Goal: Task Accomplishment & Management: Use online tool/utility

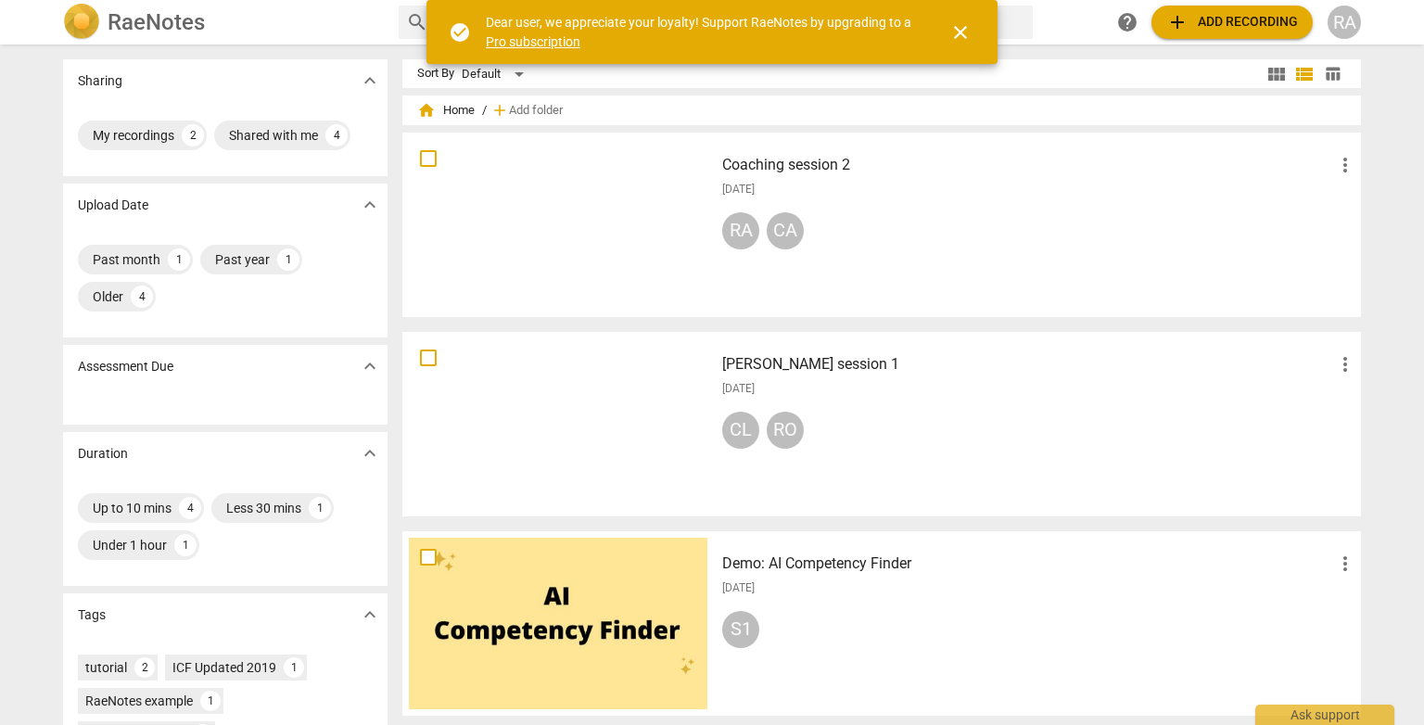
click at [1241, 16] on span "add Add recording" at bounding box center [1233, 22] width 132 height 22
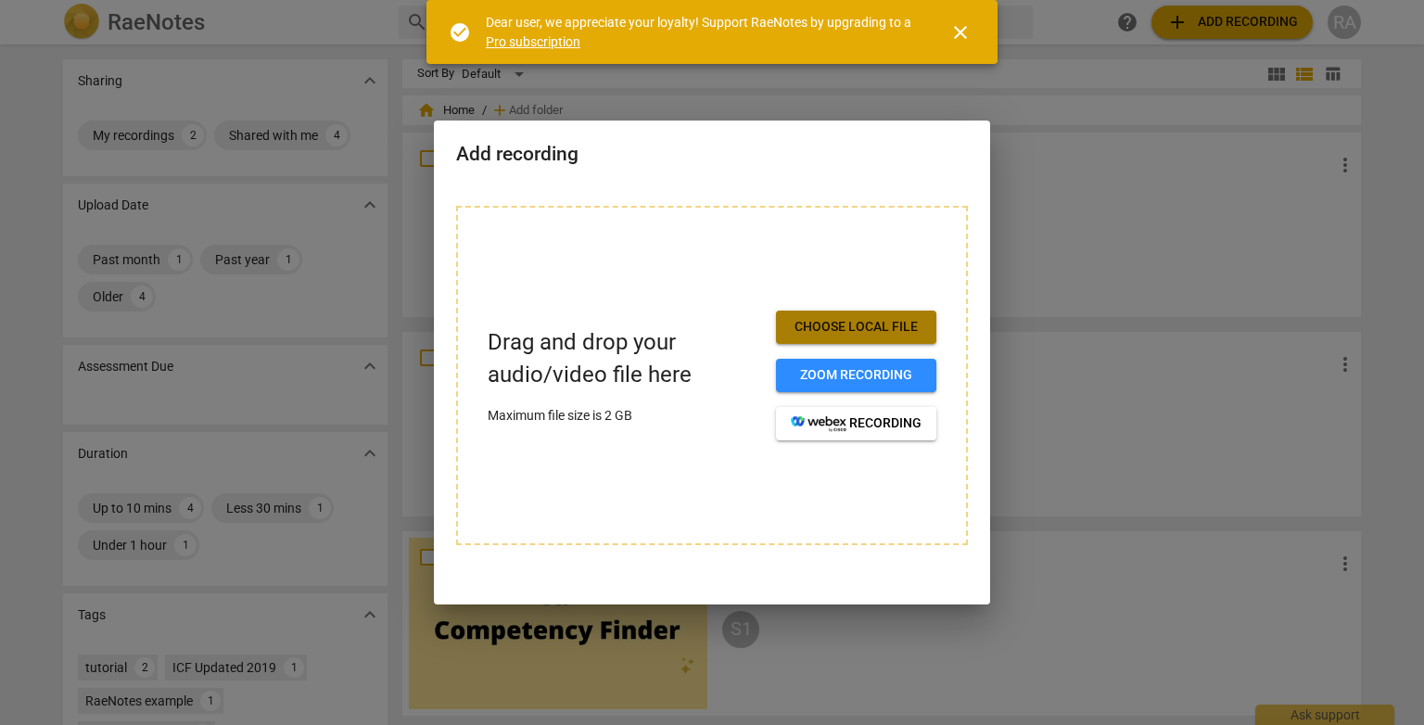
click at [901, 330] on span "Choose local file" at bounding box center [856, 327] width 131 height 19
click at [903, 245] on div "Drag and drop your audio/video file here Maximum file size is 2 GB Choose local…" at bounding box center [712, 375] width 512 height 339
click at [1150, 199] on div at bounding box center [712, 362] width 1424 height 725
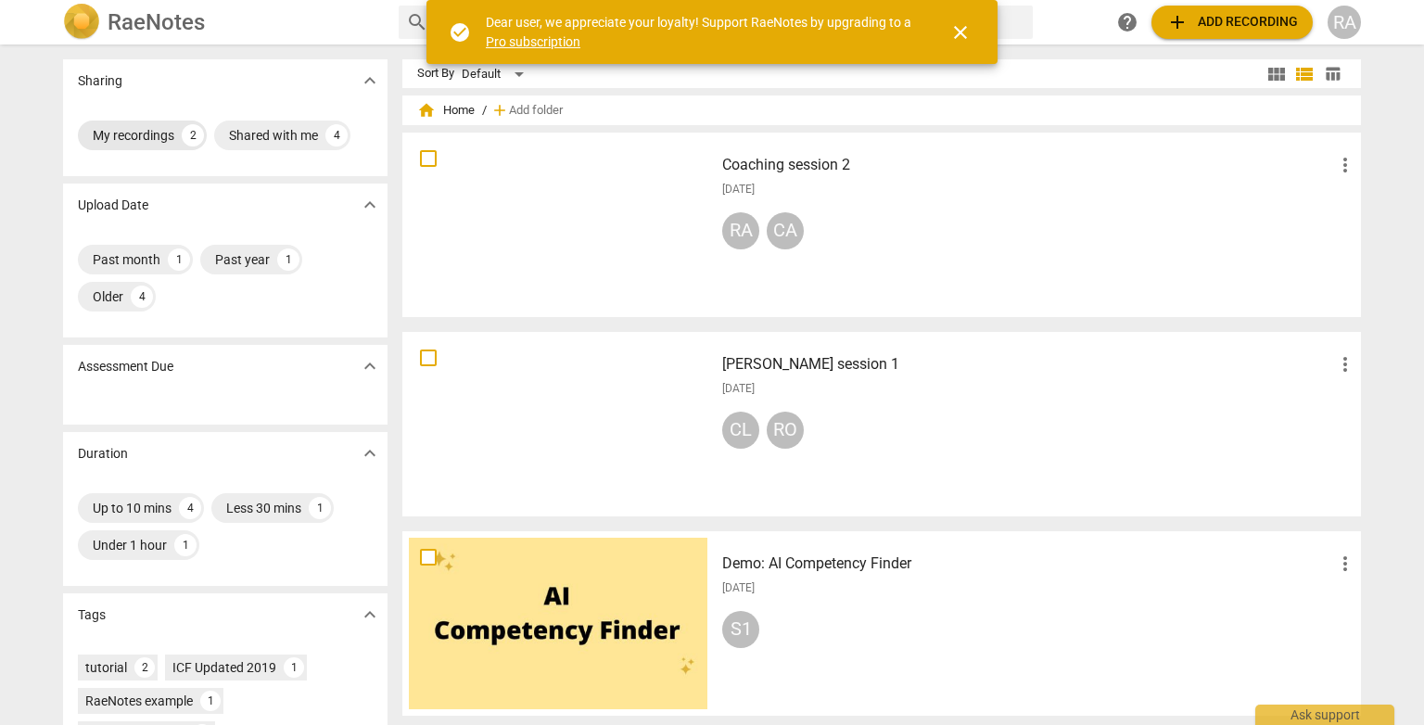
click at [146, 137] on div "My recordings" at bounding box center [134, 135] width 82 height 19
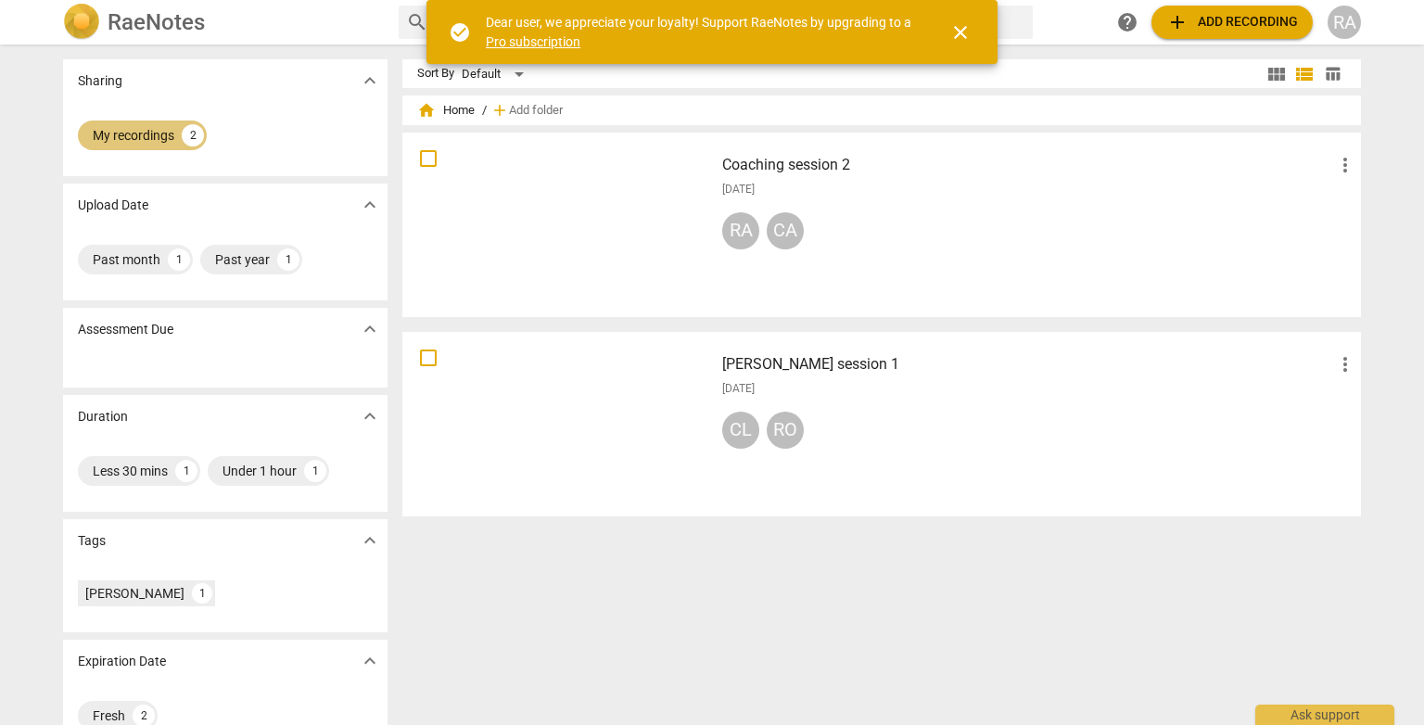
click at [150, 143] on div "My recordings" at bounding box center [134, 135] width 82 height 19
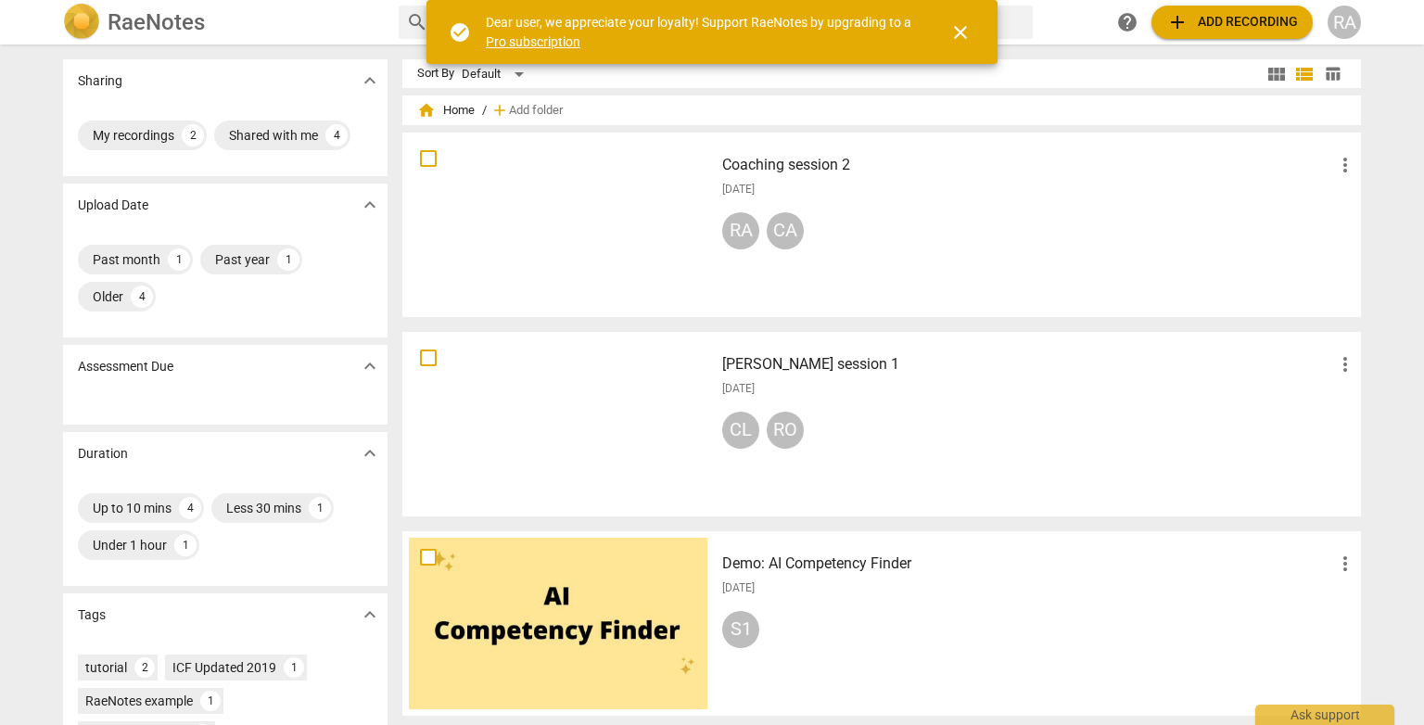
click at [1214, 25] on span "add Add recording" at bounding box center [1233, 22] width 132 height 22
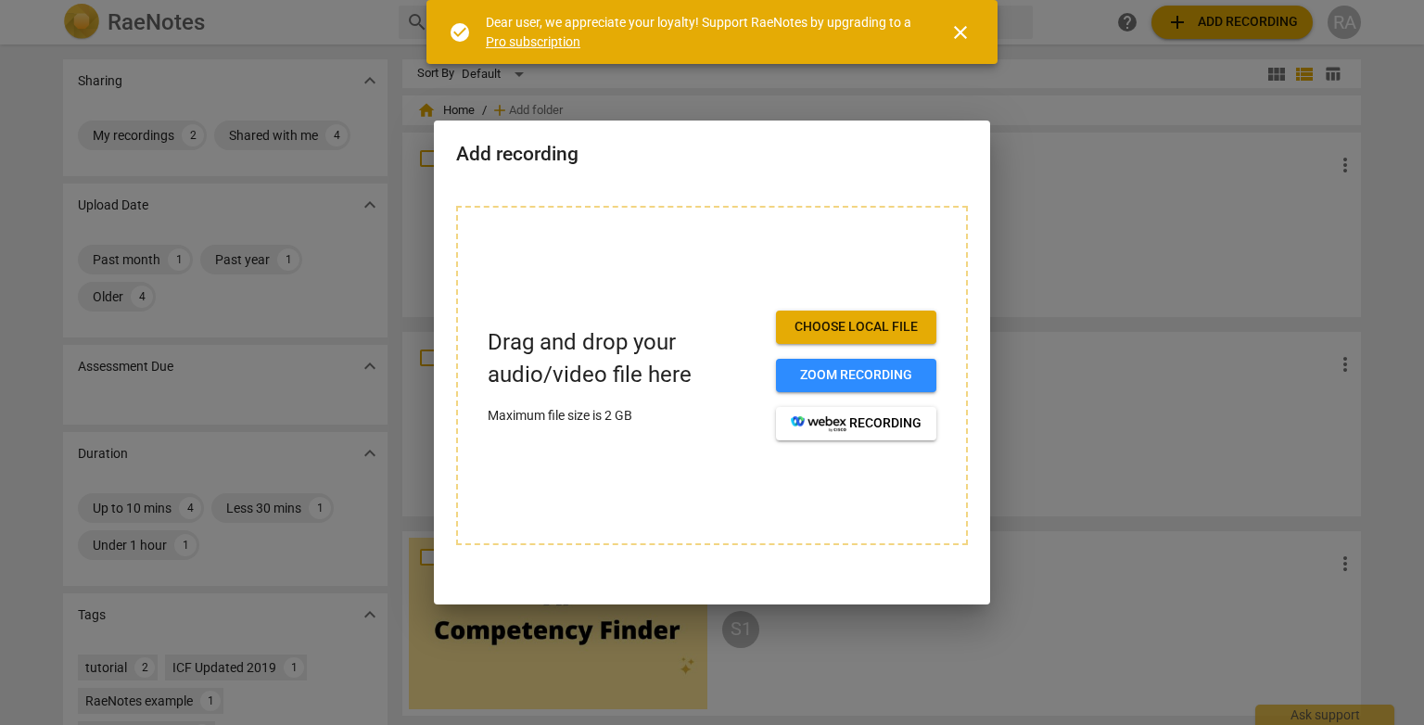
click at [834, 327] on span "Choose local file" at bounding box center [856, 327] width 131 height 19
click at [903, 262] on div "Drag and drop your audio/video file here Maximum file size is 2 GB Choose local…" at bounding box center [712, 375] width 512 height 339
drag, startPoint x: 647, startPoint y: 270, endPoint x: 592, endPoint y: 444, distance: 183.0
click at [592, 445] on div "Drag and drop your audio/video file here Maximum file size is 2 GB Choose local…" at bounding box center [712, 375] width 512 height 339
click at [1143, 133] on div at bounding box center [712, 362] width 1424 height 725
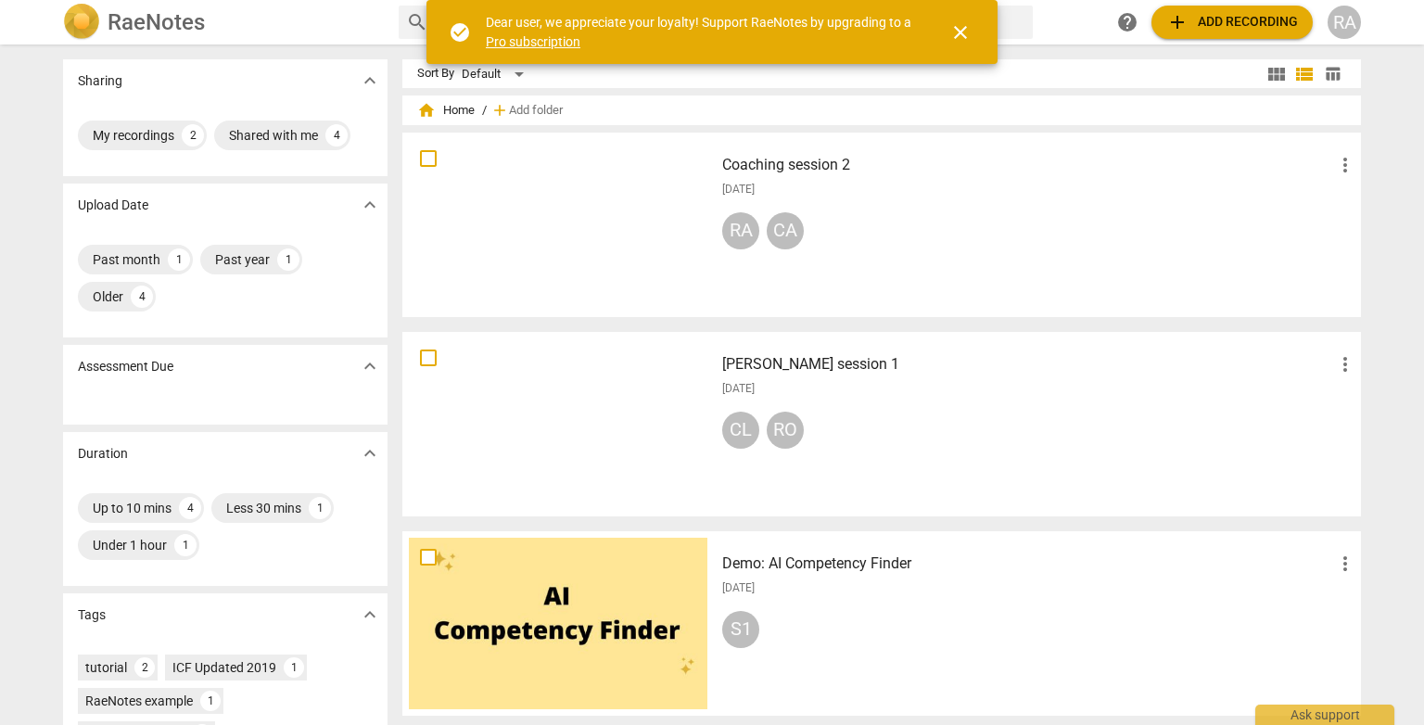
click at [964, 32] on span "close" at bounding box center [961, 32] width 22 height 22
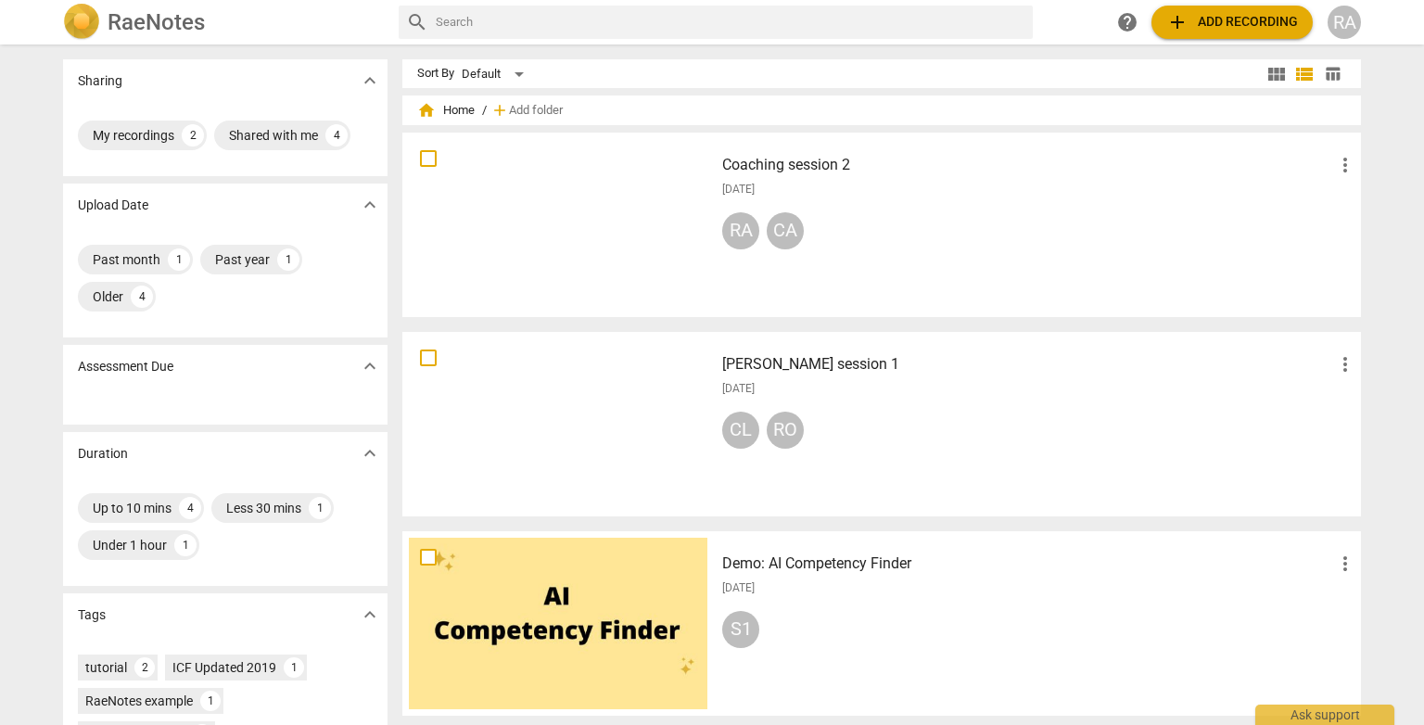
click at [1242, 22] on span "add Add recording" at bounding box center [1233, 22] width 132 height 22
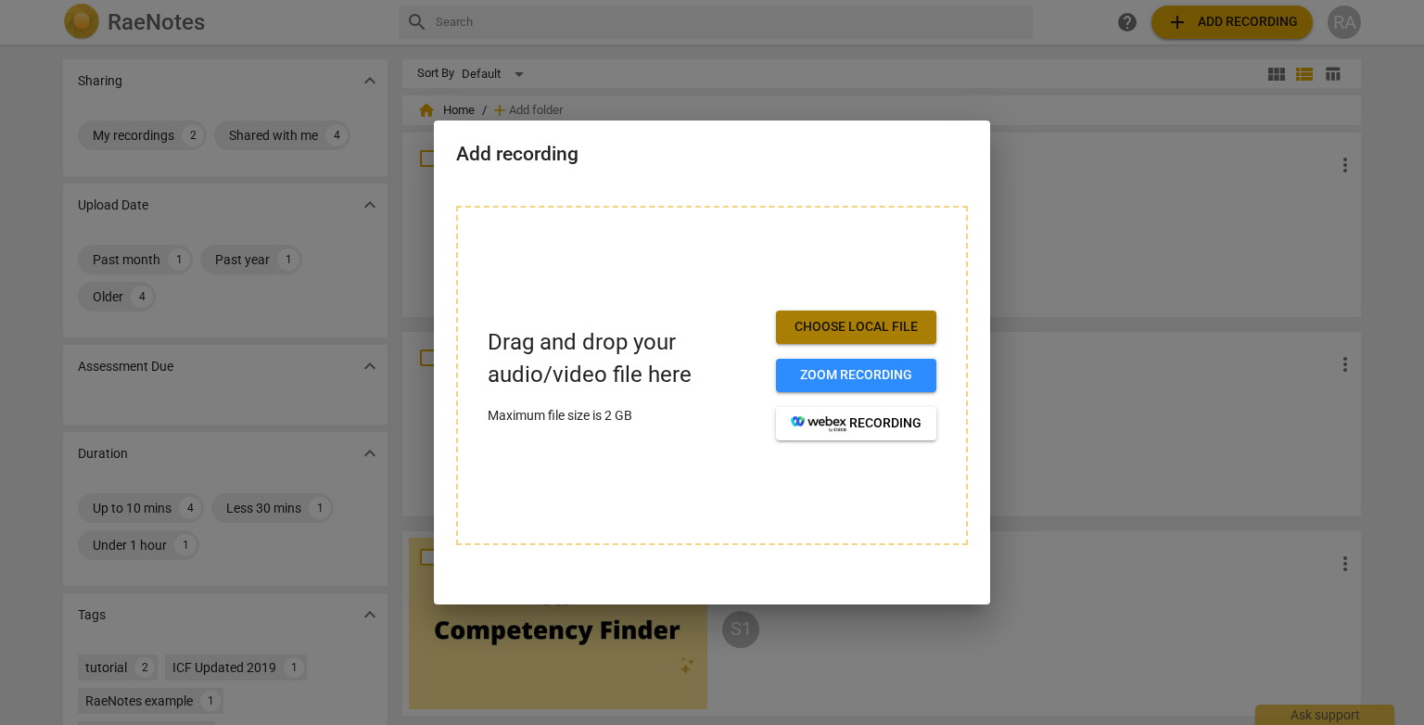
drag, startPoint x: 591, startPoint y: 280, endPoint x: 921, endPoint y: 328, distance: 333.6
click at [921, 328] on button "Choose local file" at bounding box center [856, 327] width 160 height 33
click at [893, 325] on span "Choose local file" at bounding box center [856, 327] width 131 height 19
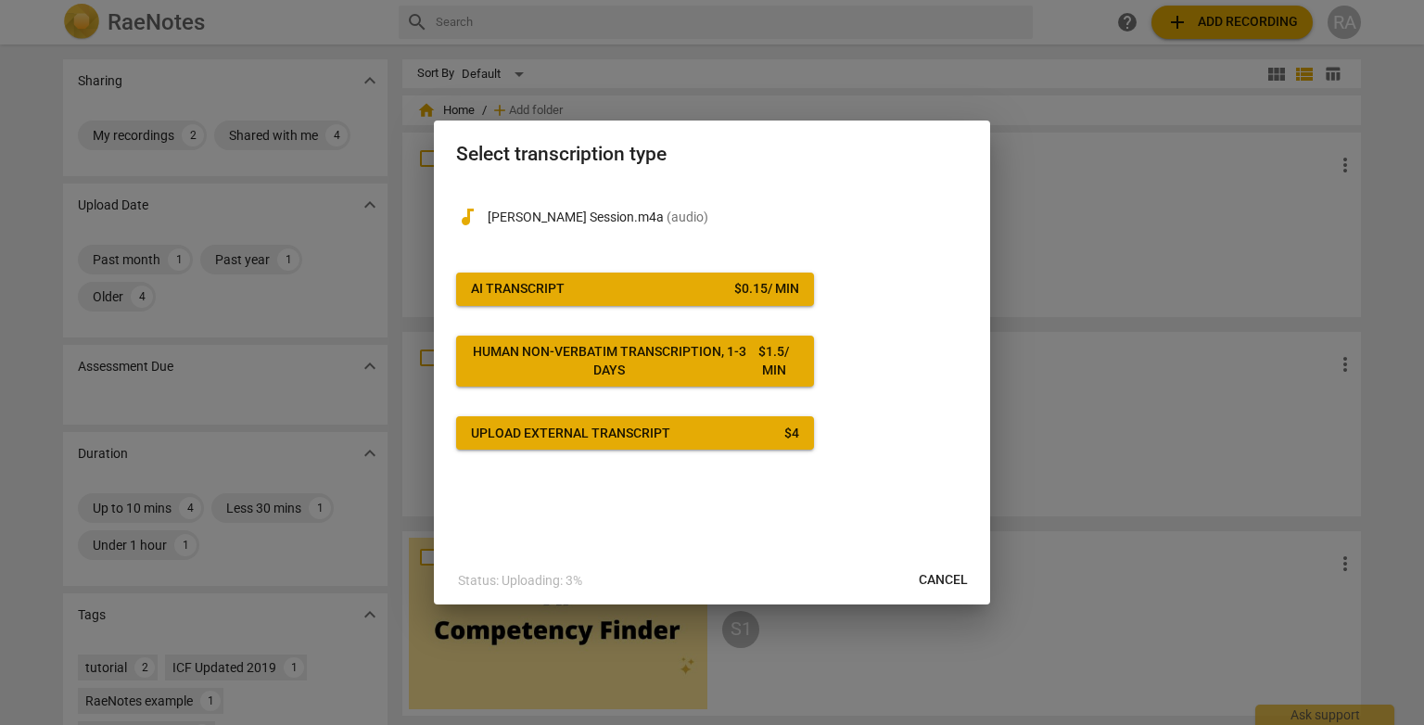
click at [687, 285] on span "AI Transcript $ 0.15 / min" at bounding box center [635, 289] width 328 height 19
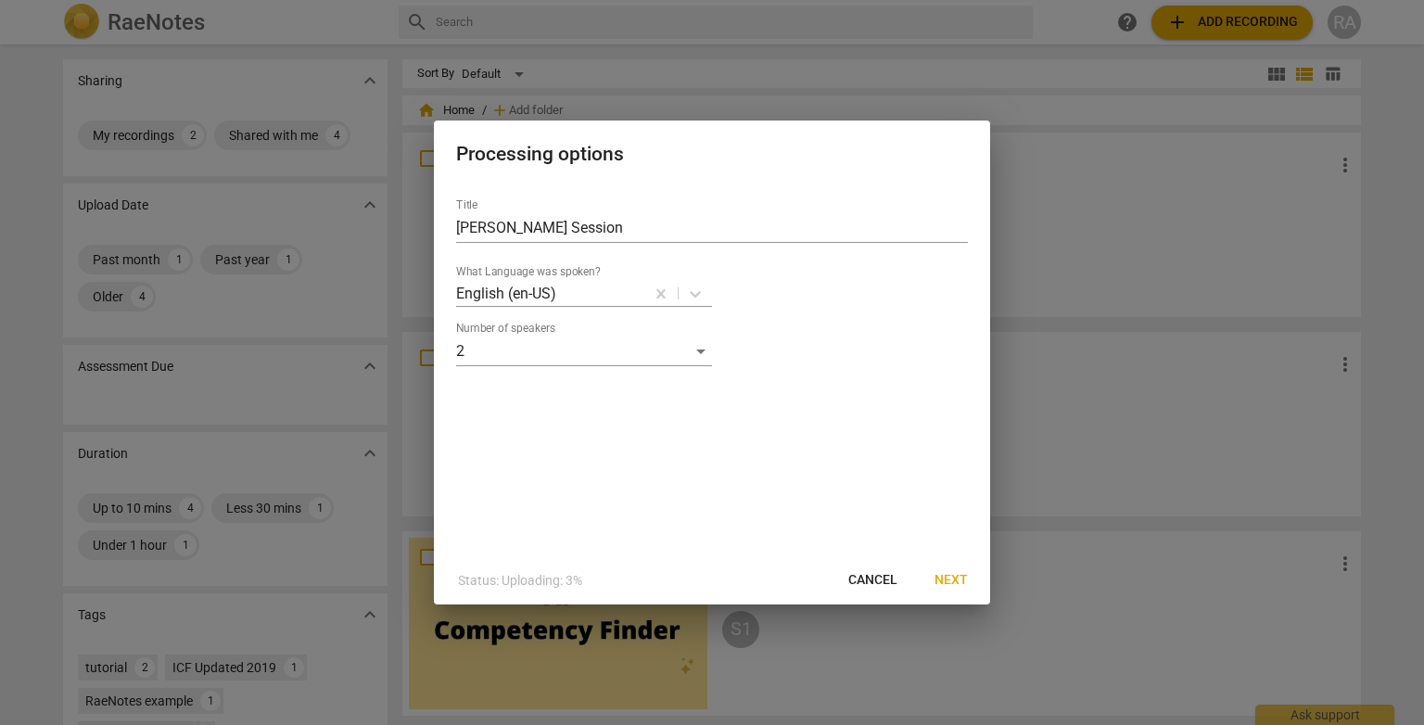
click at [939, 582] on span "Next" at bounding box center [951, 580] width 33 height 19
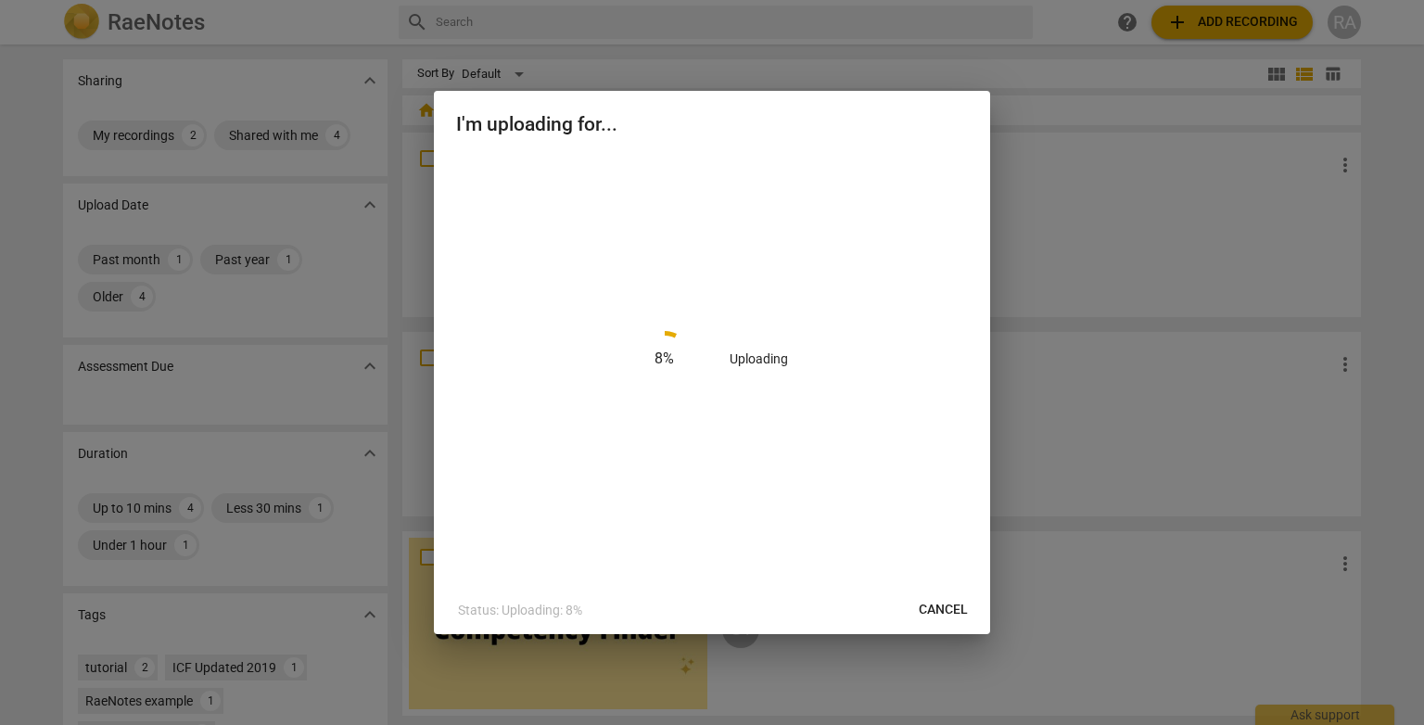
drag, startPoint x: 958, startPoint y: 607, endPoint x: 810, endPoint y: 88, distance: 539.8
click at [957, 606] on span "Cancel" at bounding box center [943, 610] width 49 height 19
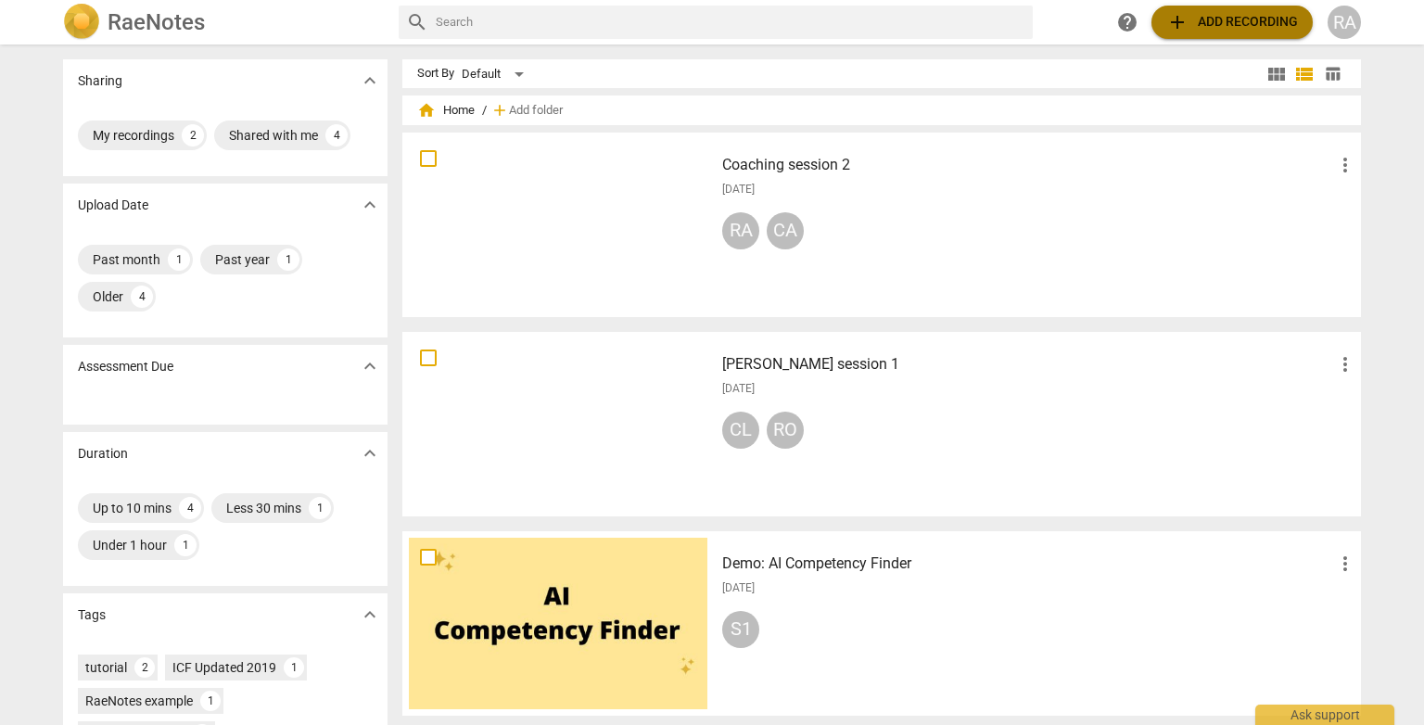
click at [1265, 19] on span "add Add recording" at bounding box center [1233, 22] width 132 height 22
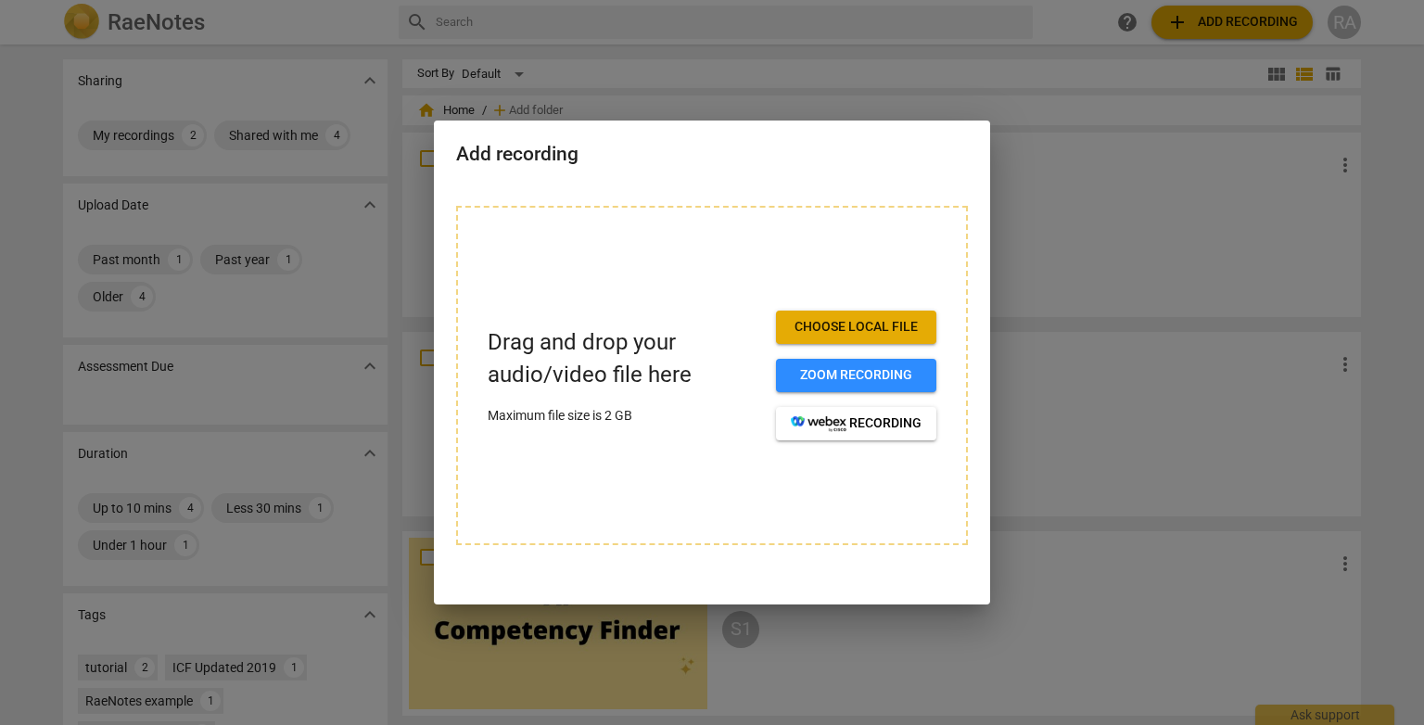
click at [859, 322] on span "Choose local file" at bounding box center [856, 327] width 131 height 19
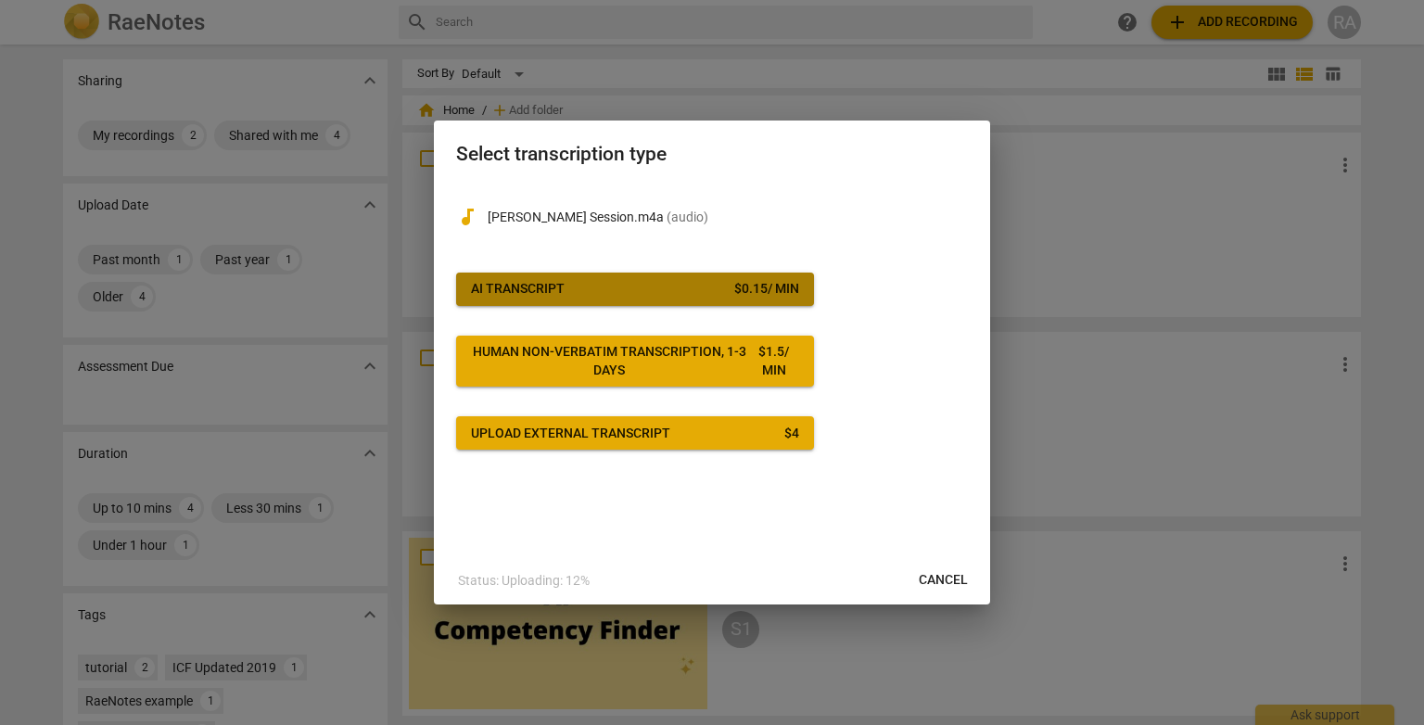
click at [616, 292] on span "AI Transcript $ 0.15 / min" at bounding box center [635, 289] width 328 height 19
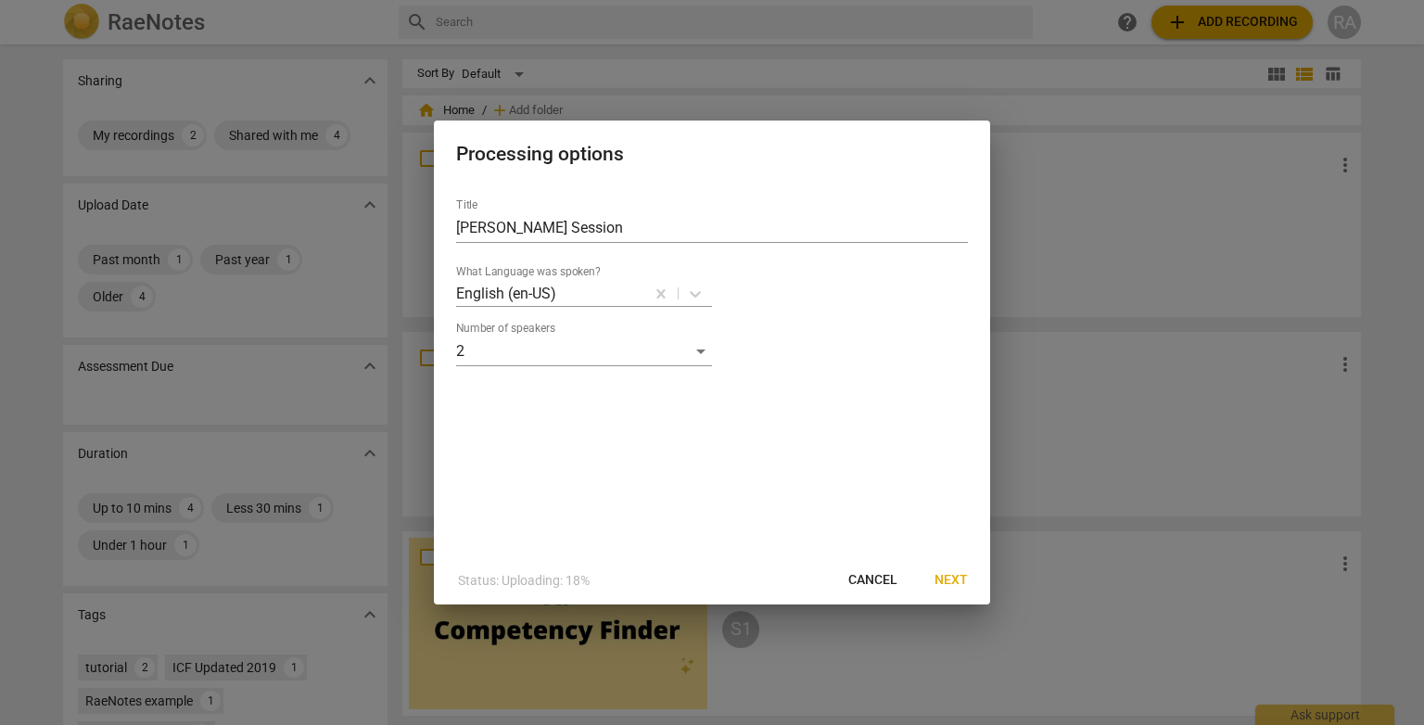
click at [942, 584] on span "Next" at bounding box center [951, 580] width 33 height 19
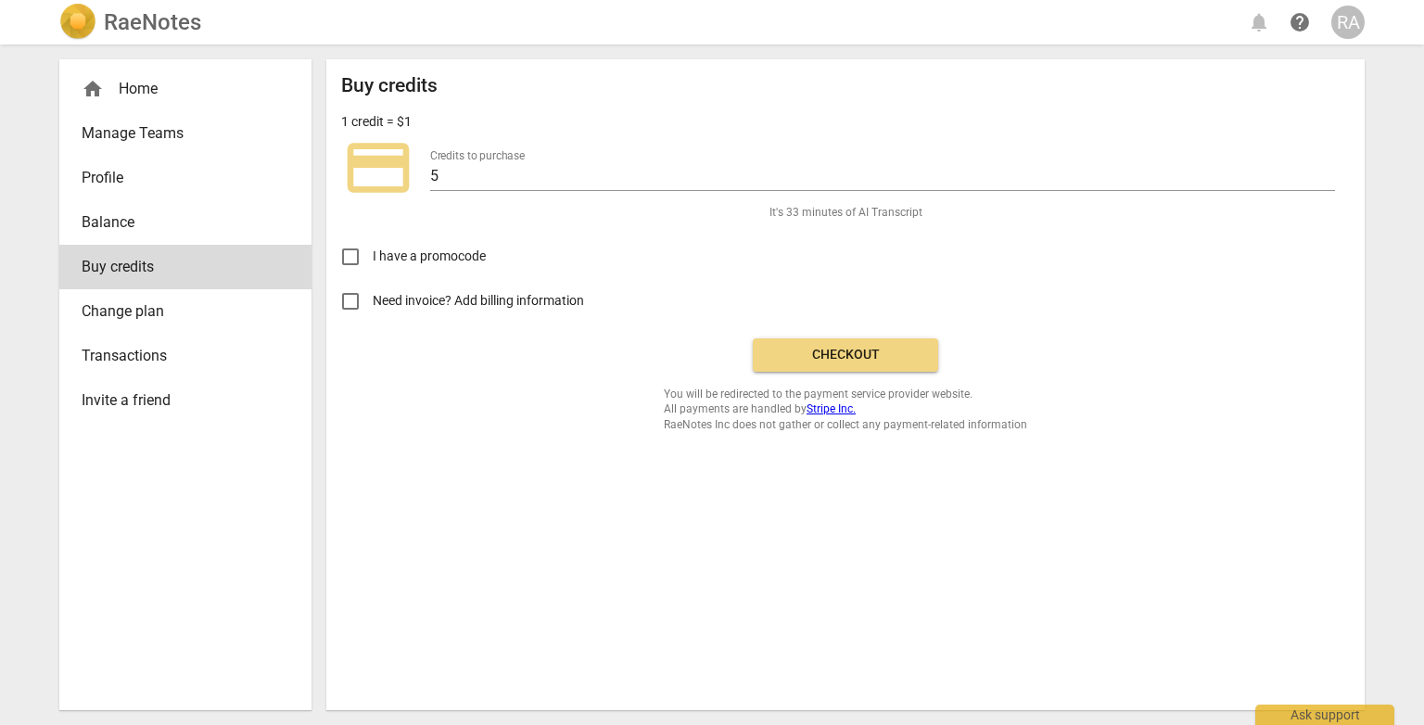
click at [835, 358] on span "Checkout" at bounding box center [846, 355] width 156 height 19
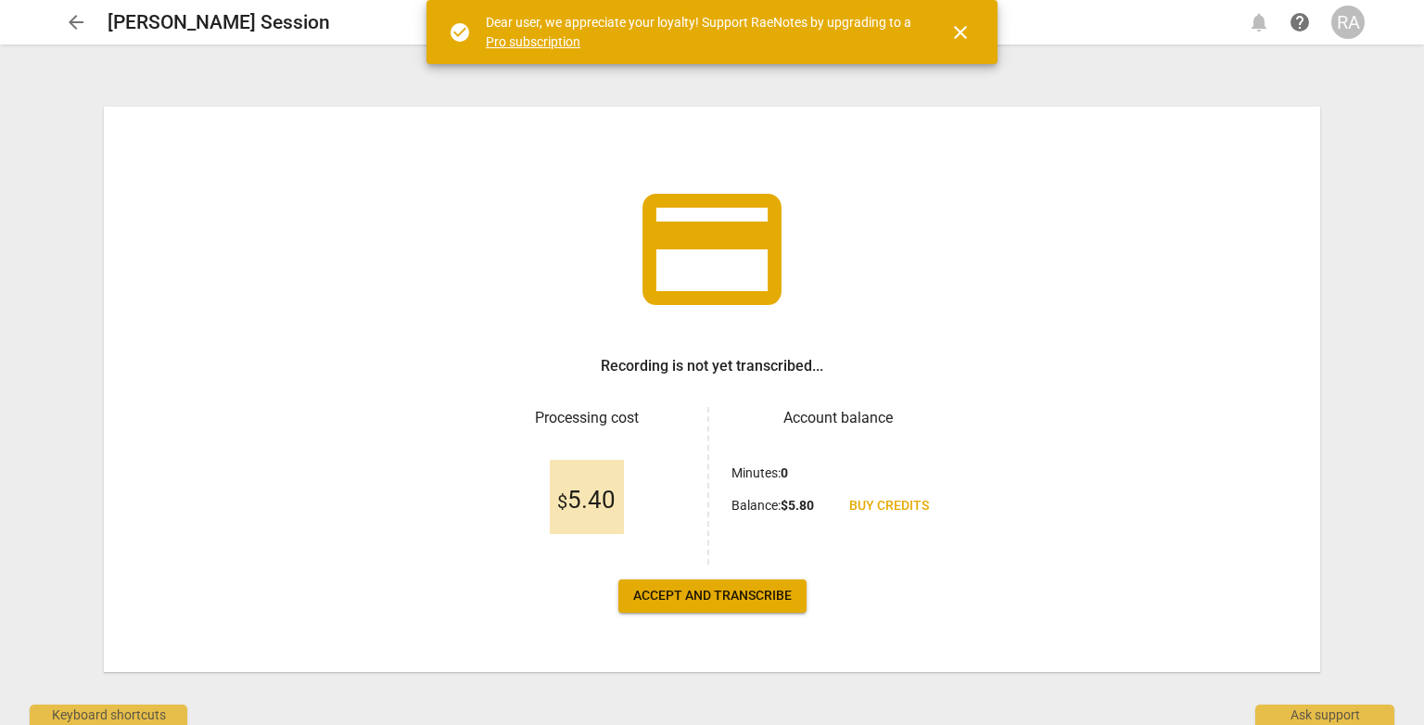
click at [723, 592] on span "Accept and transcribe" at bounding box center [712, 596] width 159 height 19
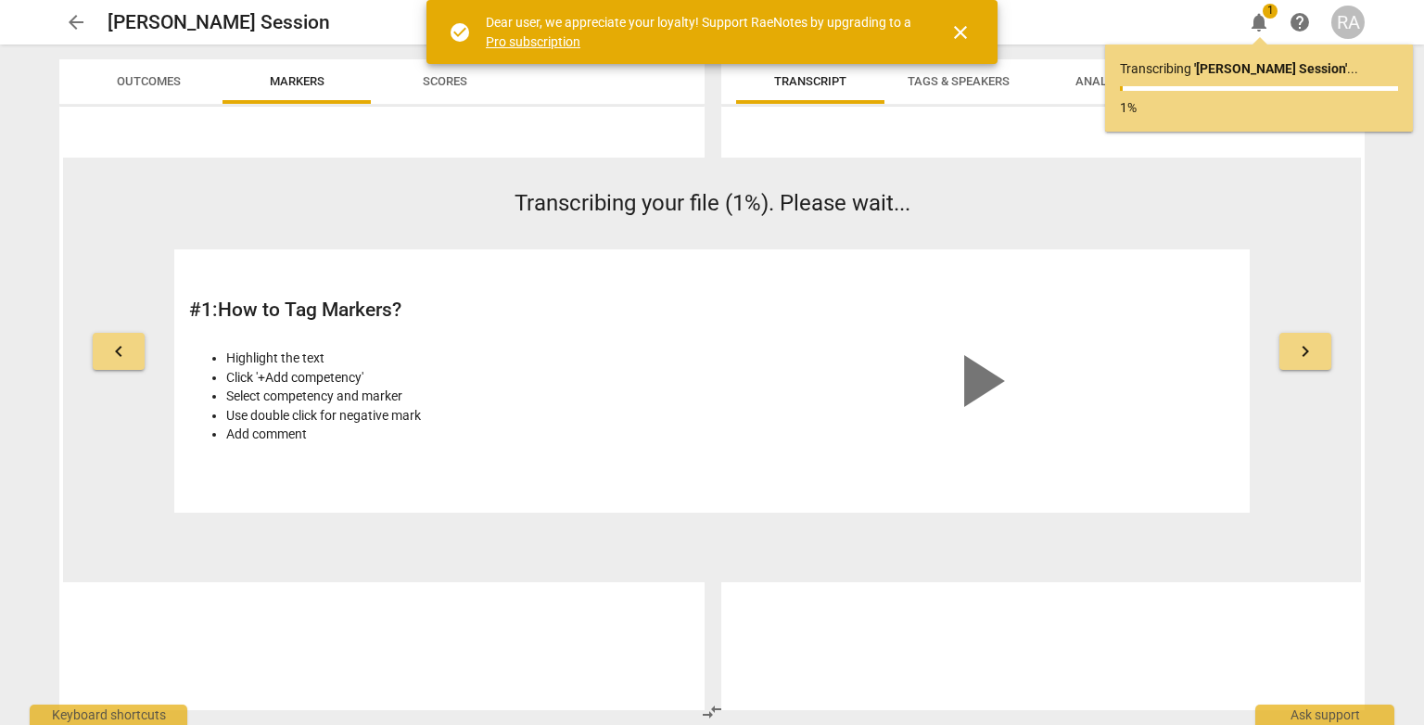
click at [988, 618] on div at bounding box center [1043, 412] width 644 height 596
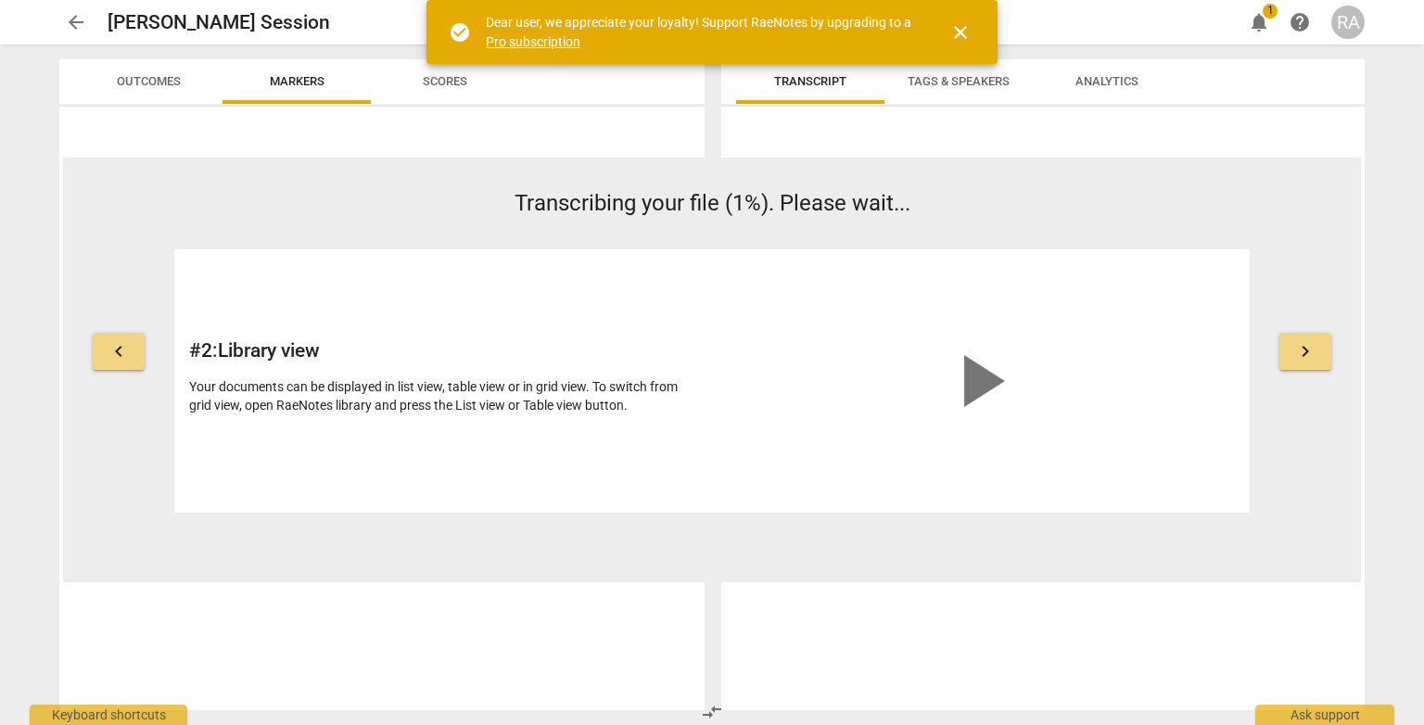
click at [1297, 352] on span "keyboard_arrow_right" at bounding box center [1305, 351] width 22 height 22
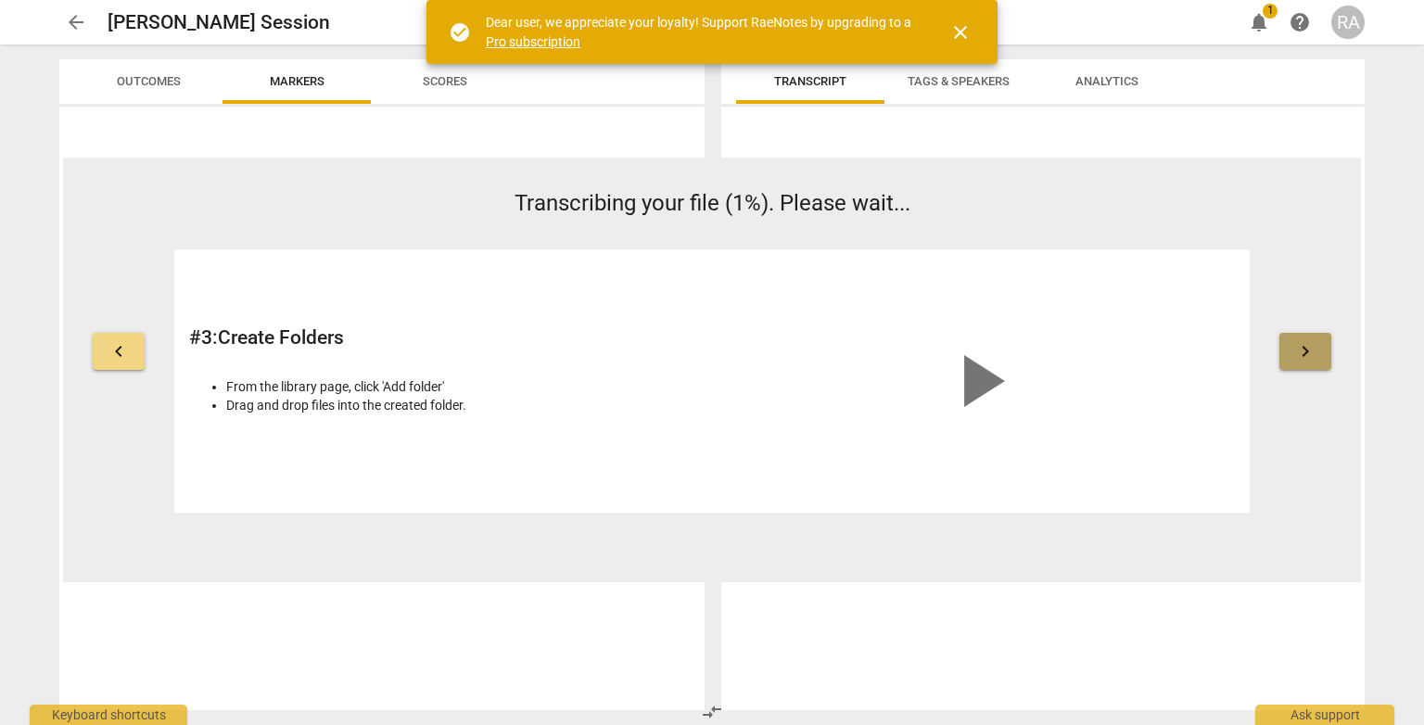
click at [1309, 358] on span "keyboard_arrow_right" at bounding box center [1305, 351] width 22 height 22
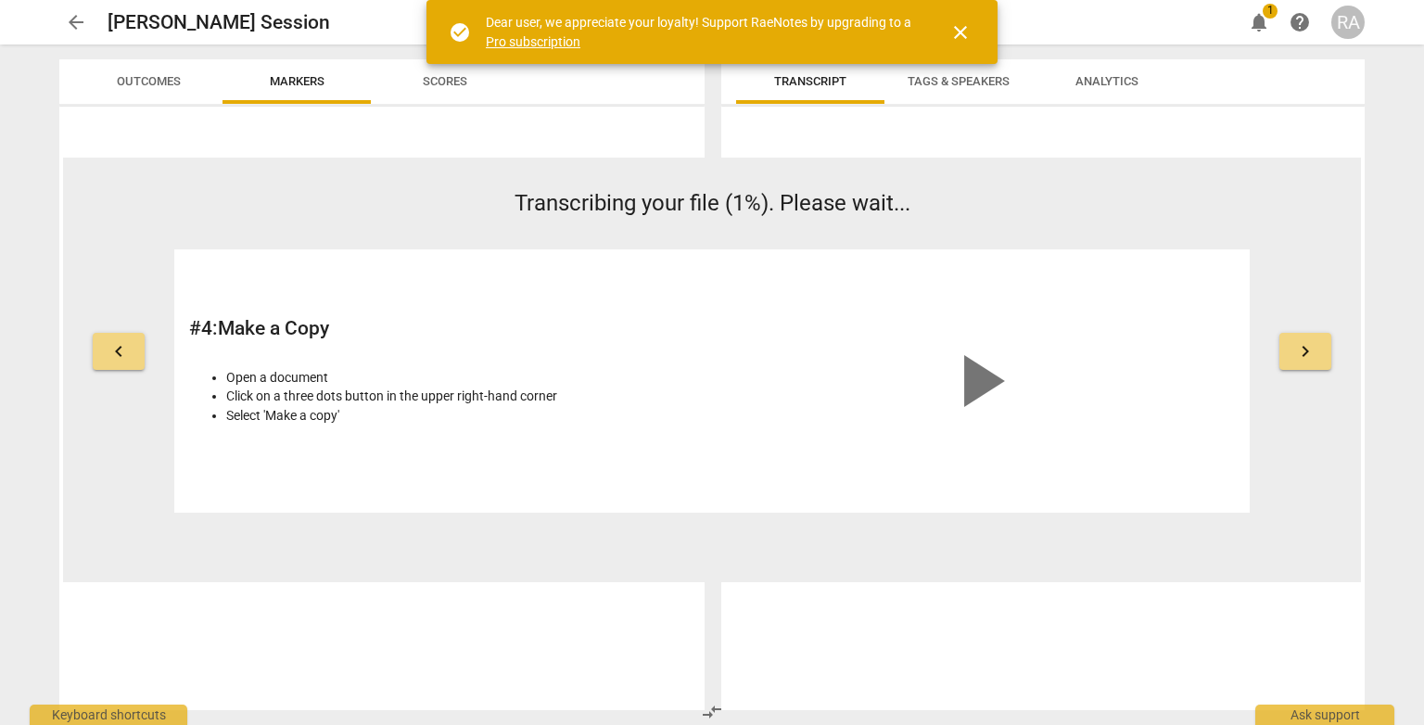
click at [1313, 359] on span "keyboard_arrow_right" at bounding box center [1305, 351] width 22 height 22
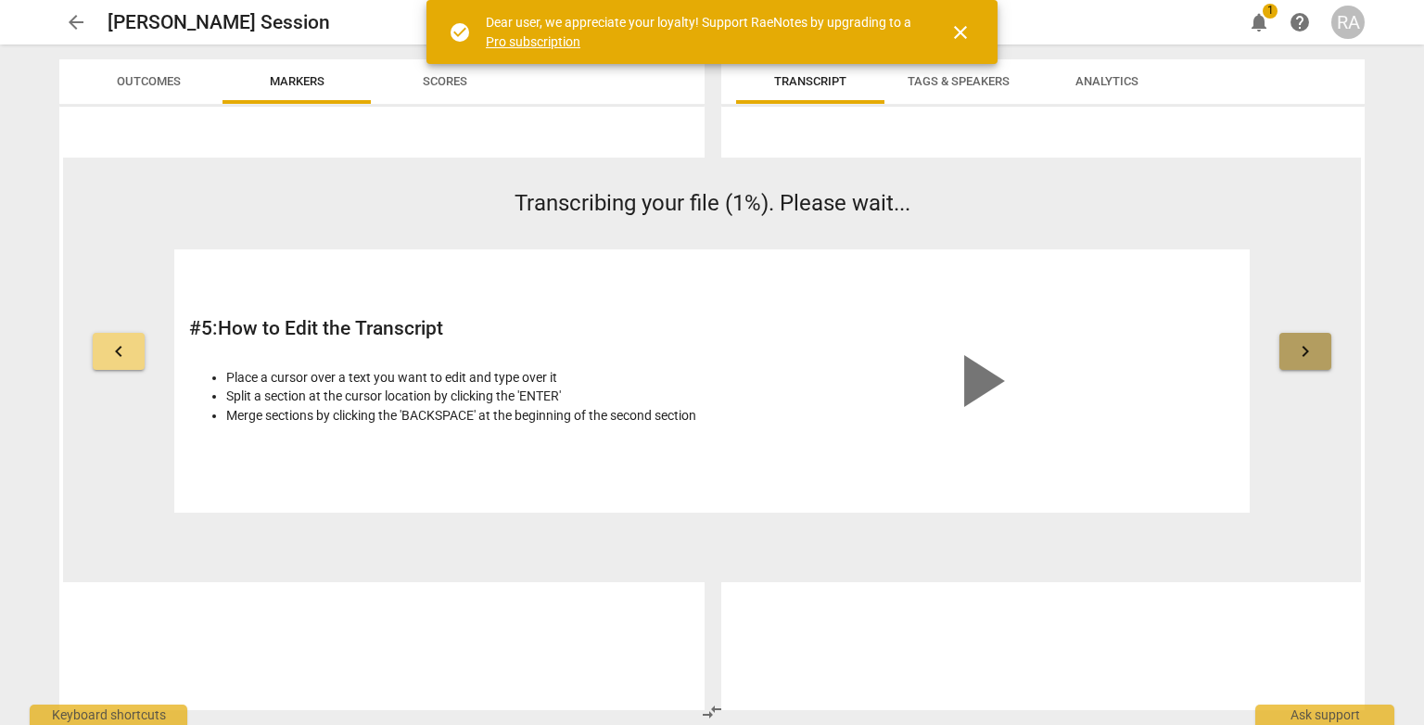
click at [1313, 359] on span "keyboard_arrow_right" at bounding box center [1305, 351] width 22 height 22
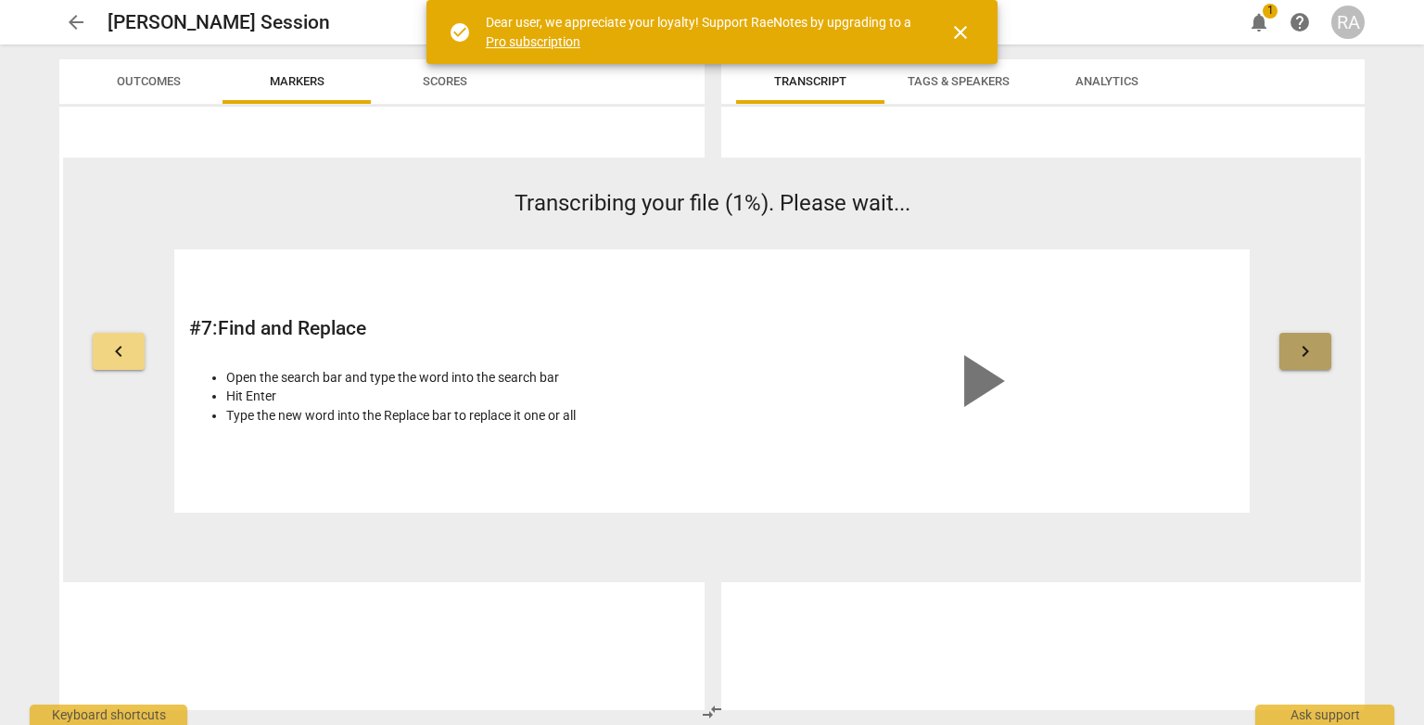
click at [1317, 359] on button "keyboard_arrow_right" at bounding box center [1306, 351] width 52 height 37
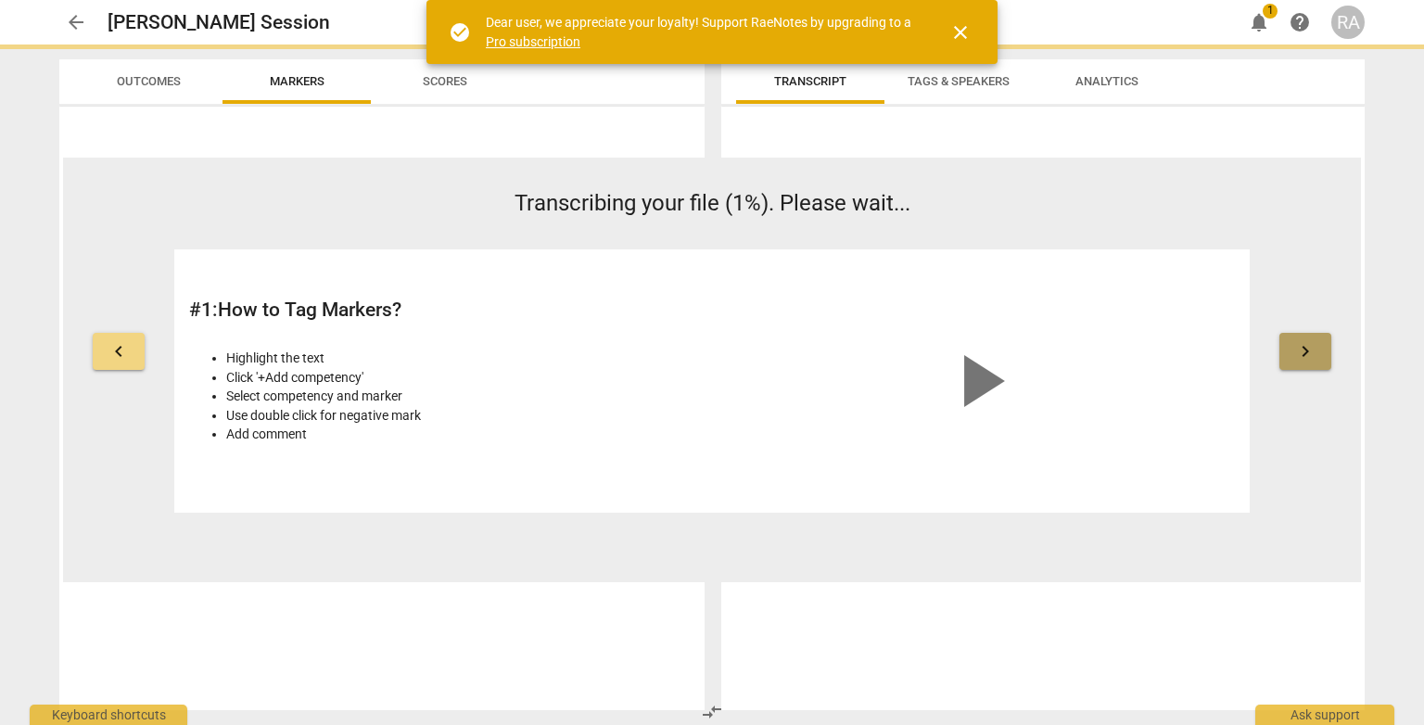
click at [1317, 359] on button "keyboard_arrow_right" at bounding box center [1306, 351] width 52 height 37
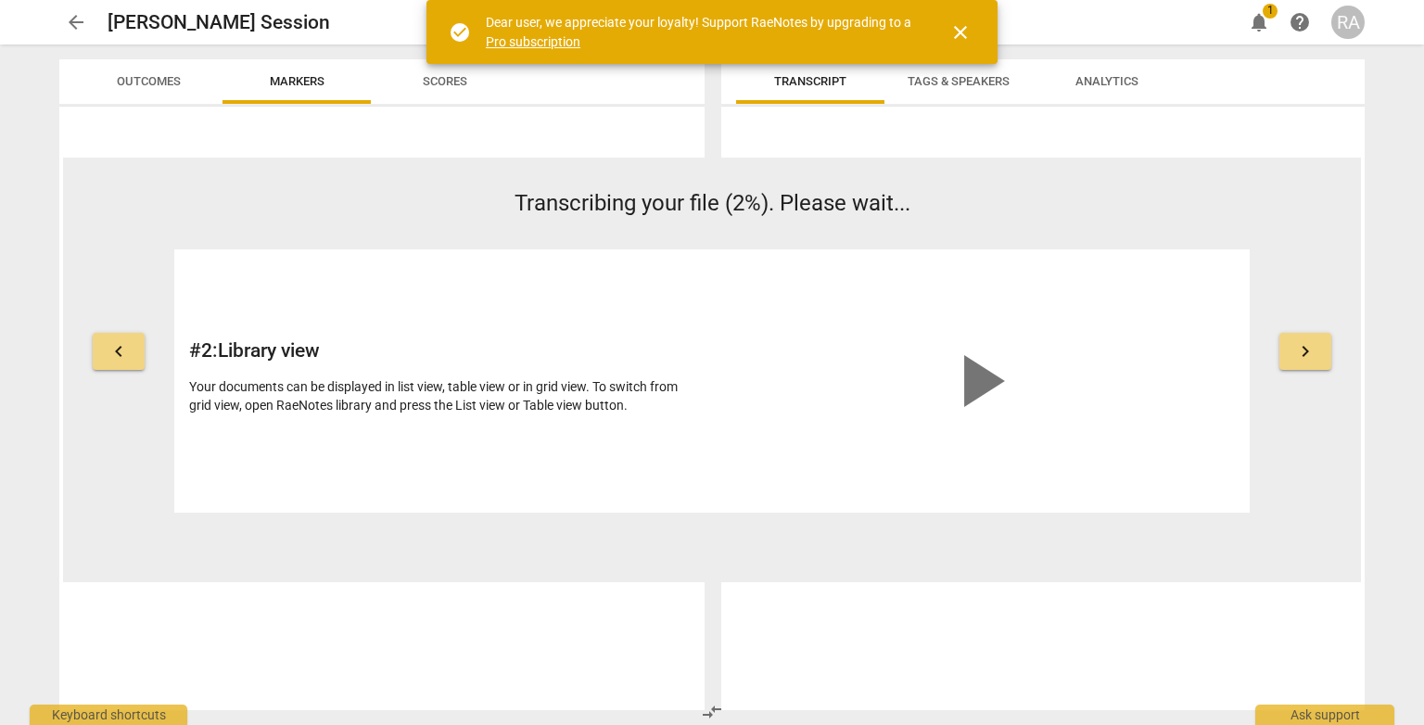
click at [1317, 359] on button "keyboard_arrow_right" at bounding box center [1306, 351] width 52 height 37
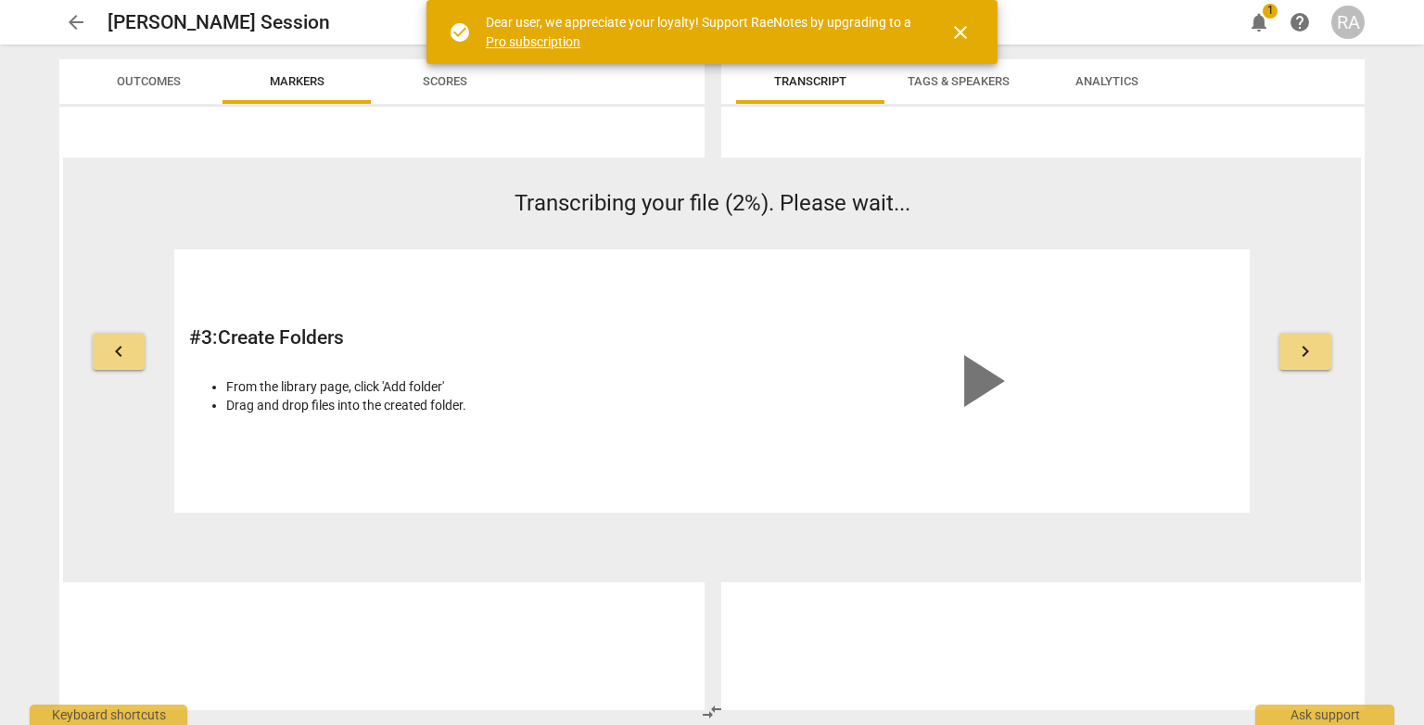
click at [1318, 359] on button "keyboard_arrow_right" at bounding box center [1306, 351] width 52 height 37
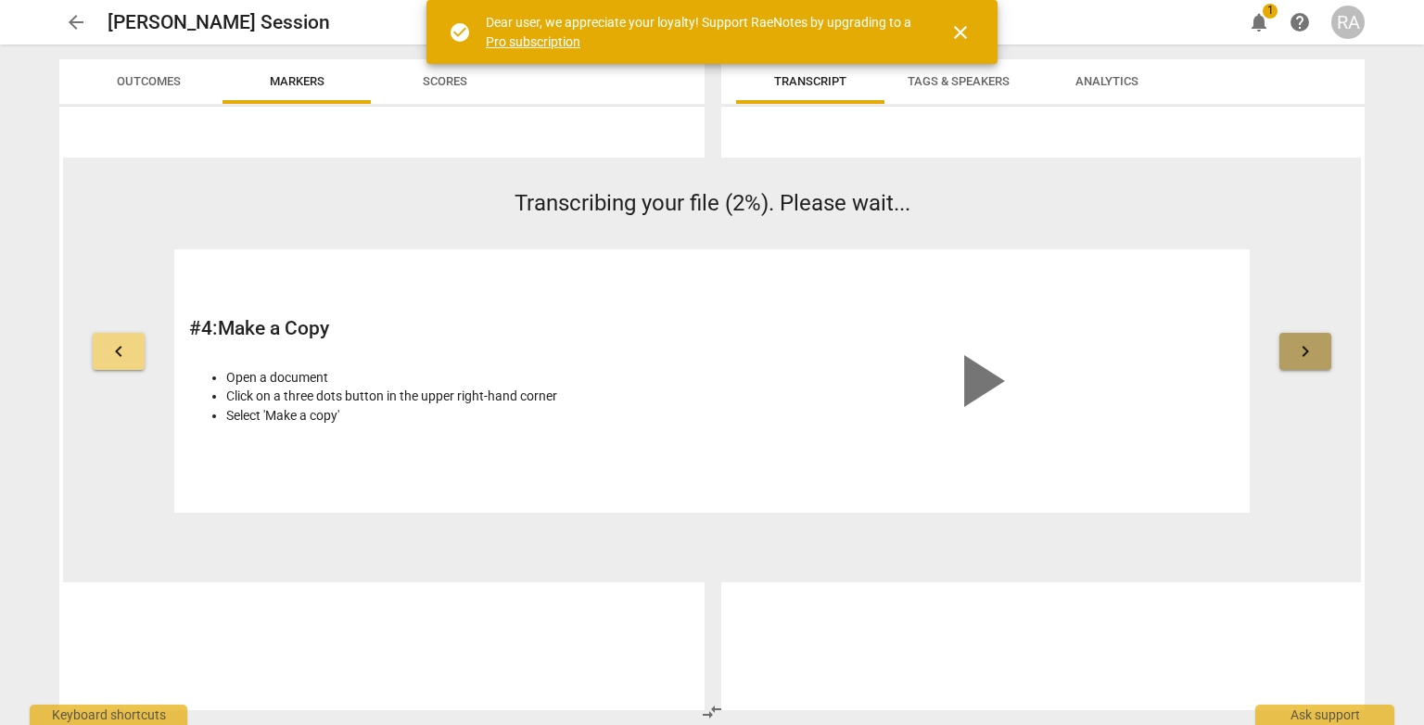
click at [1318, 359] on button "keyboard_arrow_right" at bounding box center [1306, 351] width 52 height 37
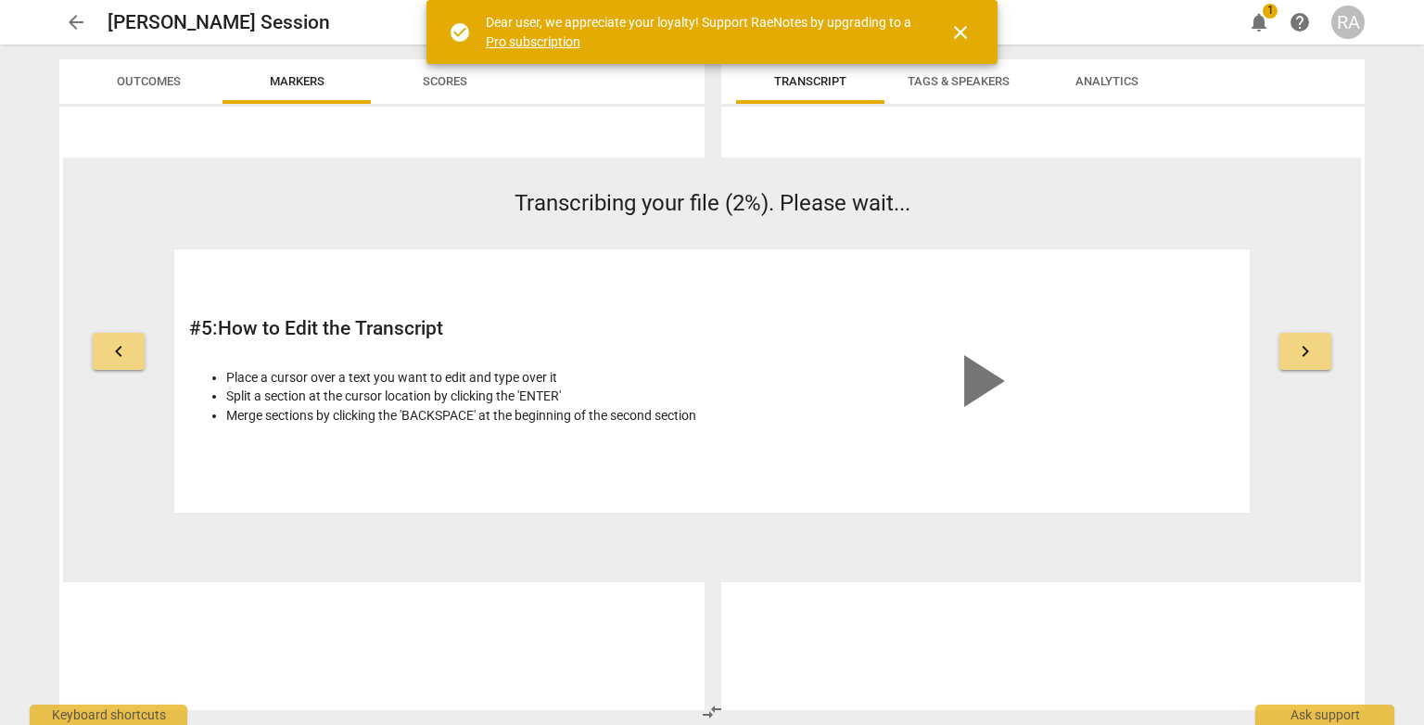
click at [1318, 359] on button "keyboard_arrow_right" at bounding box center [1306, 351] width 52 height 37
click at [1320, 359] on button "keyboard_arrow_right" at bounding box center [1306, 351] width 52 height 37
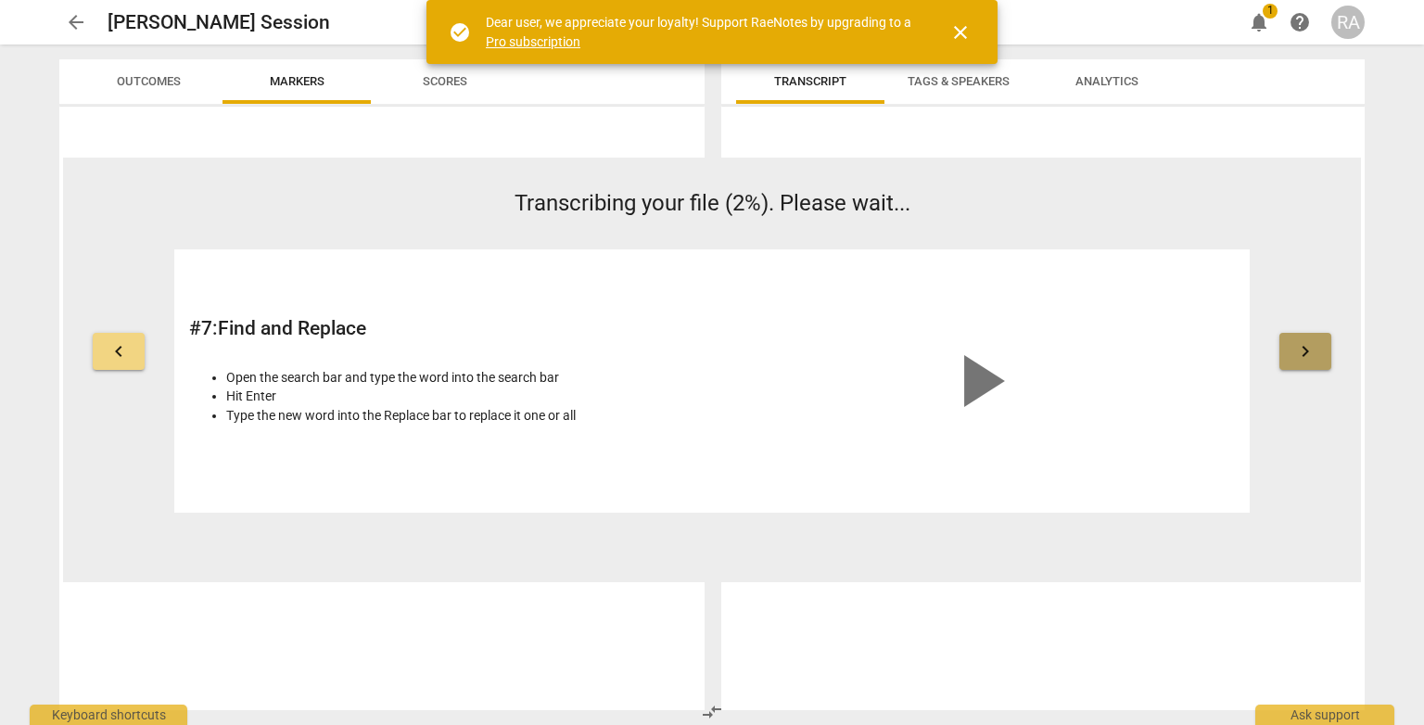
click at [1320, 361] on button "keyboard_arrow_right" at bounding box center [1306, 351] width 52 height 37
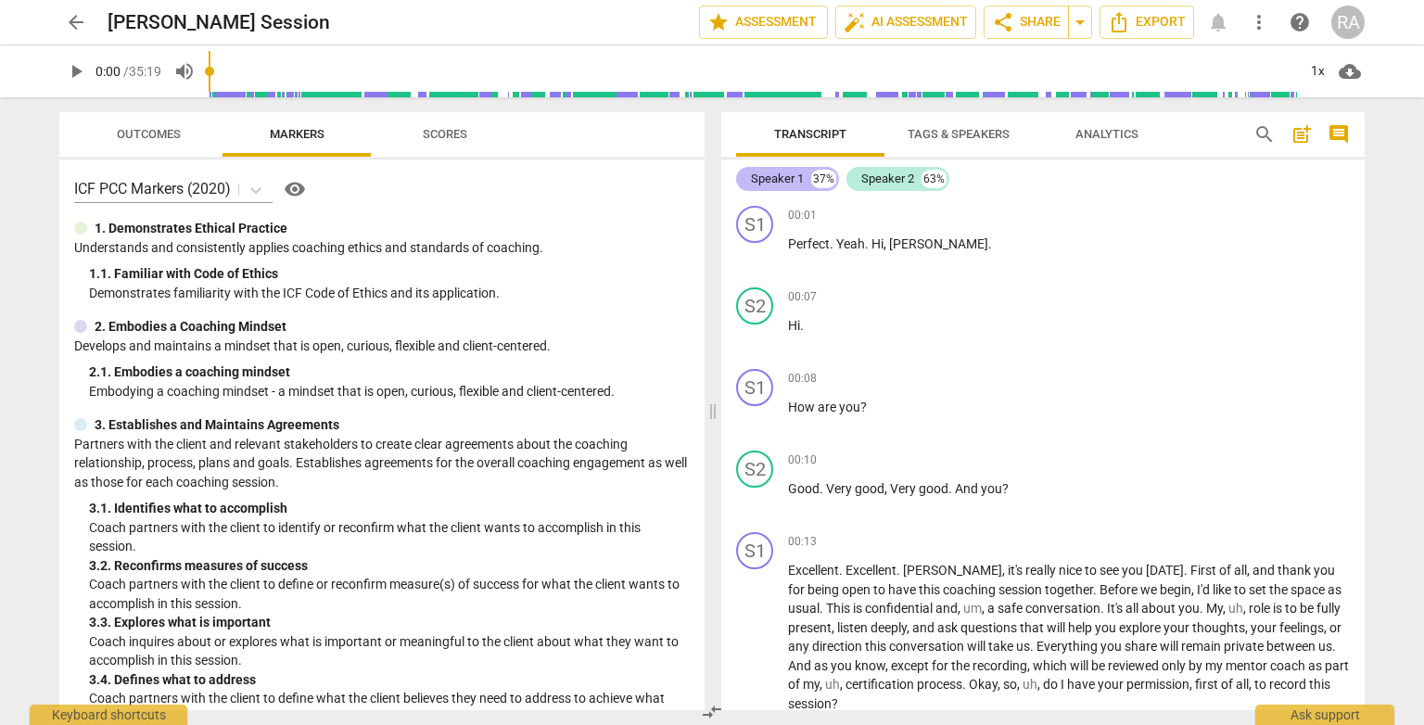
click at [807, 187] on div "Speaker 1 37%" at bounding box center [787, 179] width 103 height 24
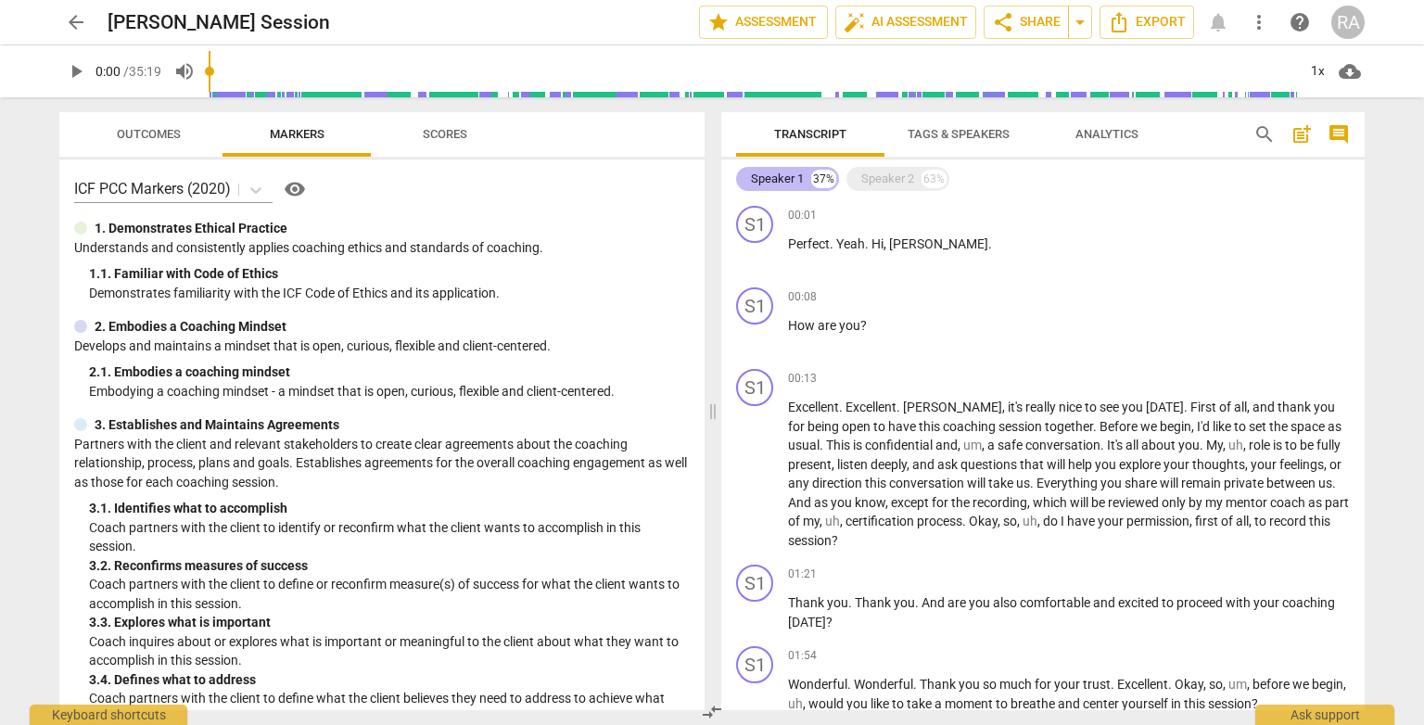
click at [815, 183] on div "37%" at bounding box center [823, 179] width 25 height 19
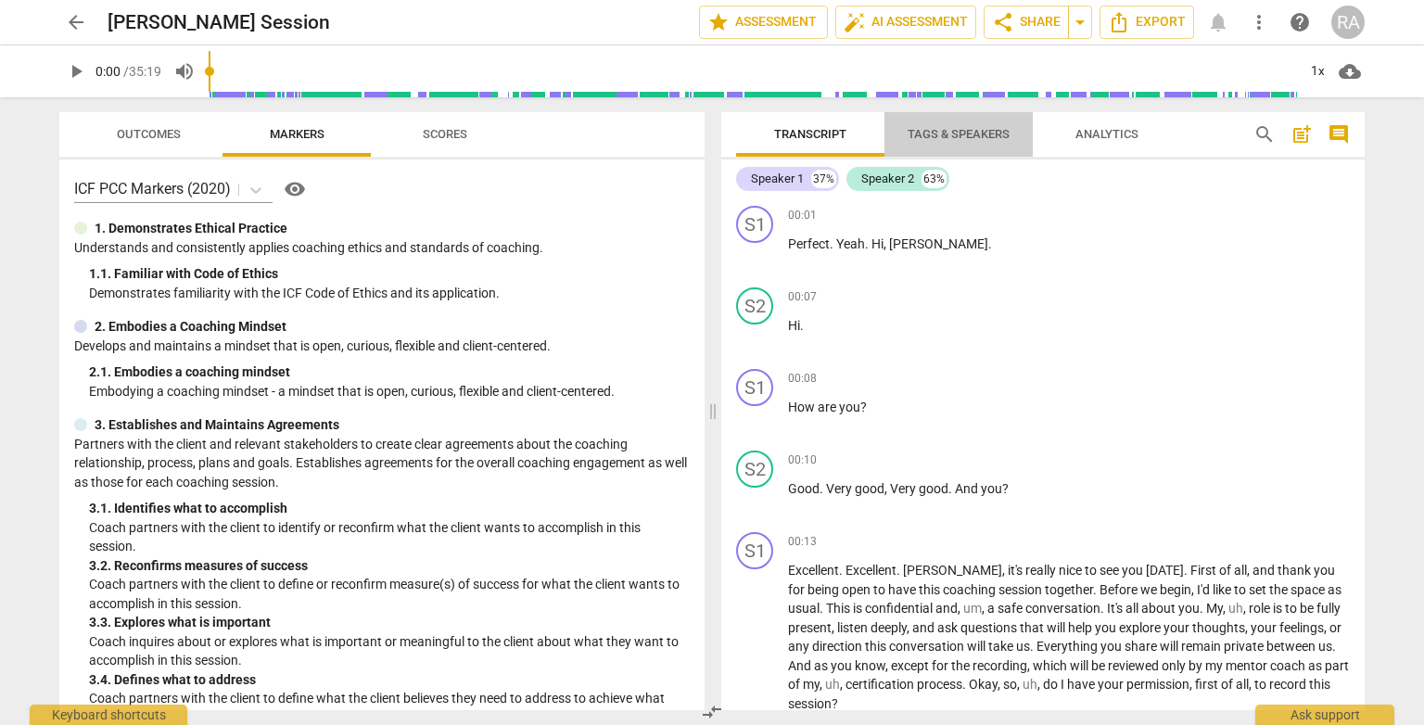
click at [924, 142] on span "Tags & Speakers" at bounding box center [959, 134] width 147 height 25
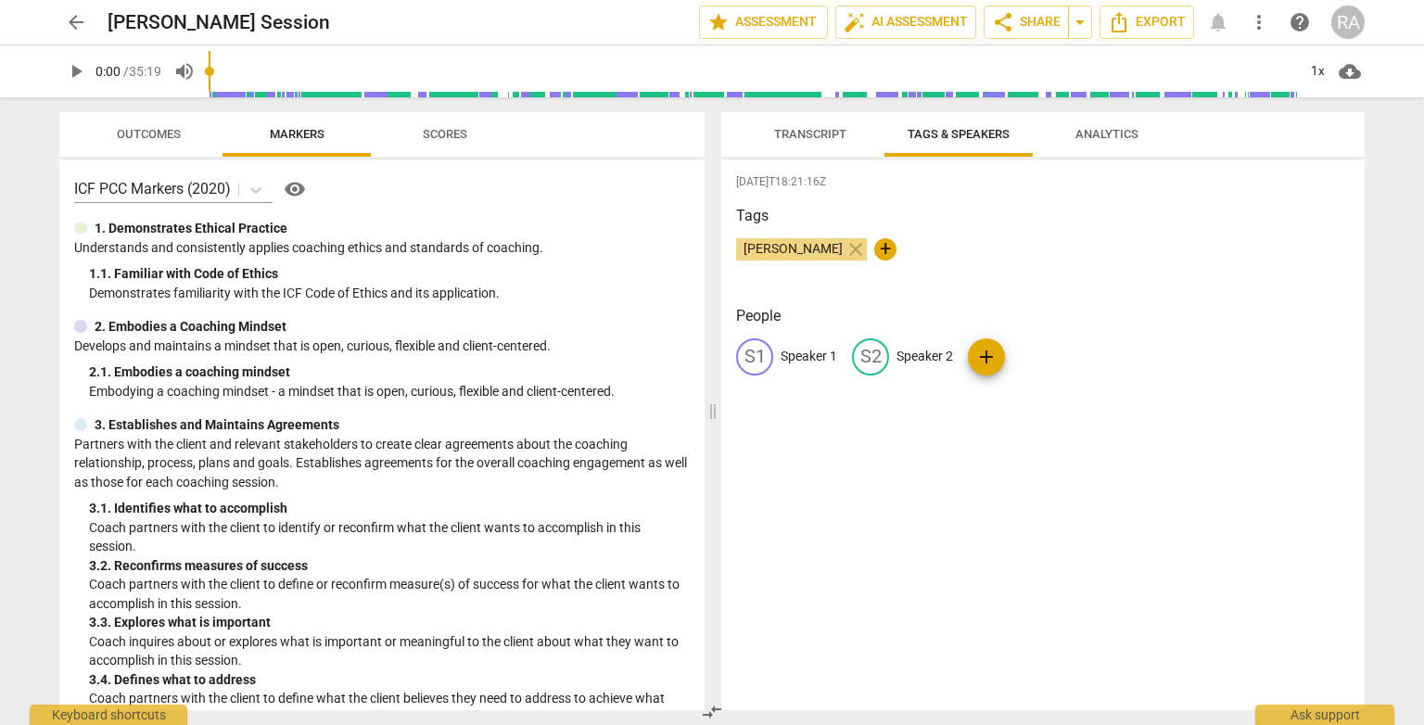
click at [790, 356] on p "Speaker 1" at bounding box center [809, 356] width 57 height 19
type input "Roula"
click at [1053, 358] on p "Speaker 2" at bounding box center [1045, 356] width 57 height 19
type input "[PERSON_NAME]"
click at [1014, 587] on div "2025-10-13T18:21:16Z Tags Roula Abou Ghazaly close + People RO Roula N Nicole a…" at bounding box center [1043, 434] width 644 height 551
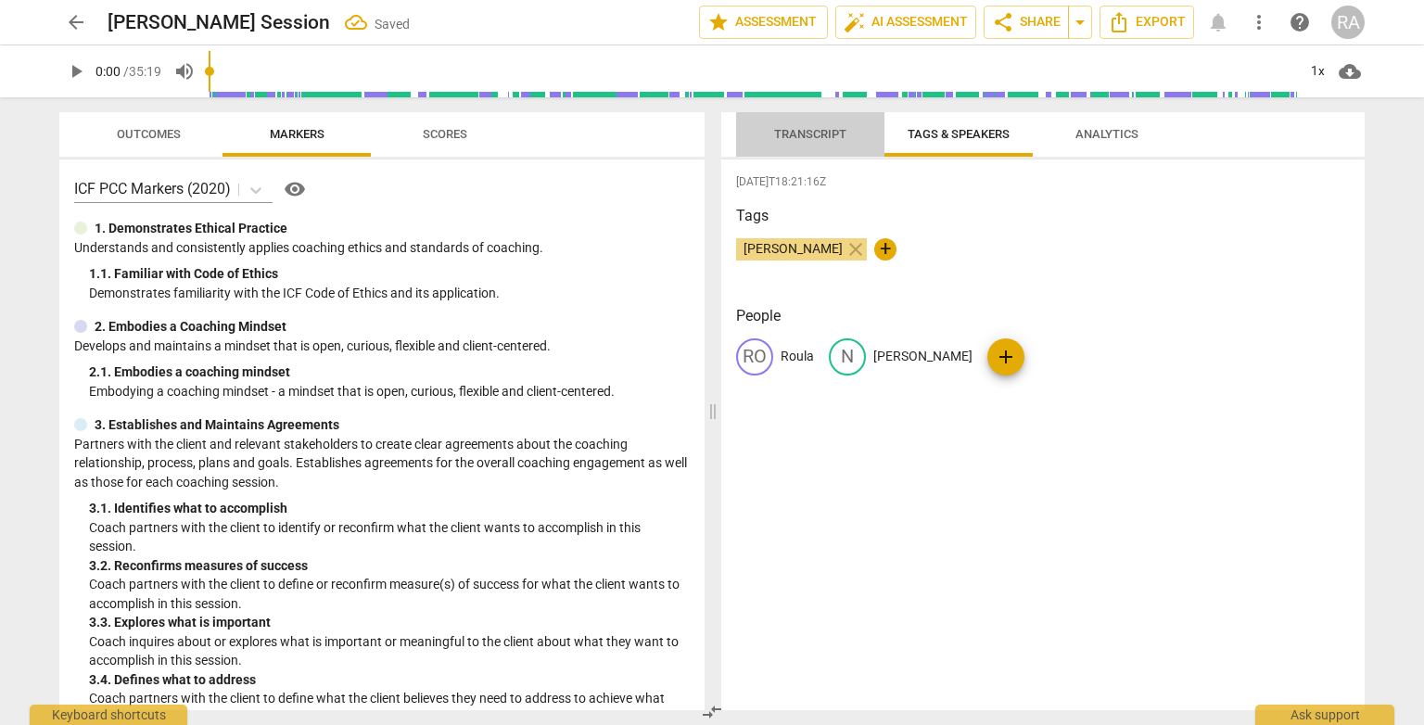
click at [846, 127] on span "Transcript" at bounding box center [810, 134] width 72 height 14
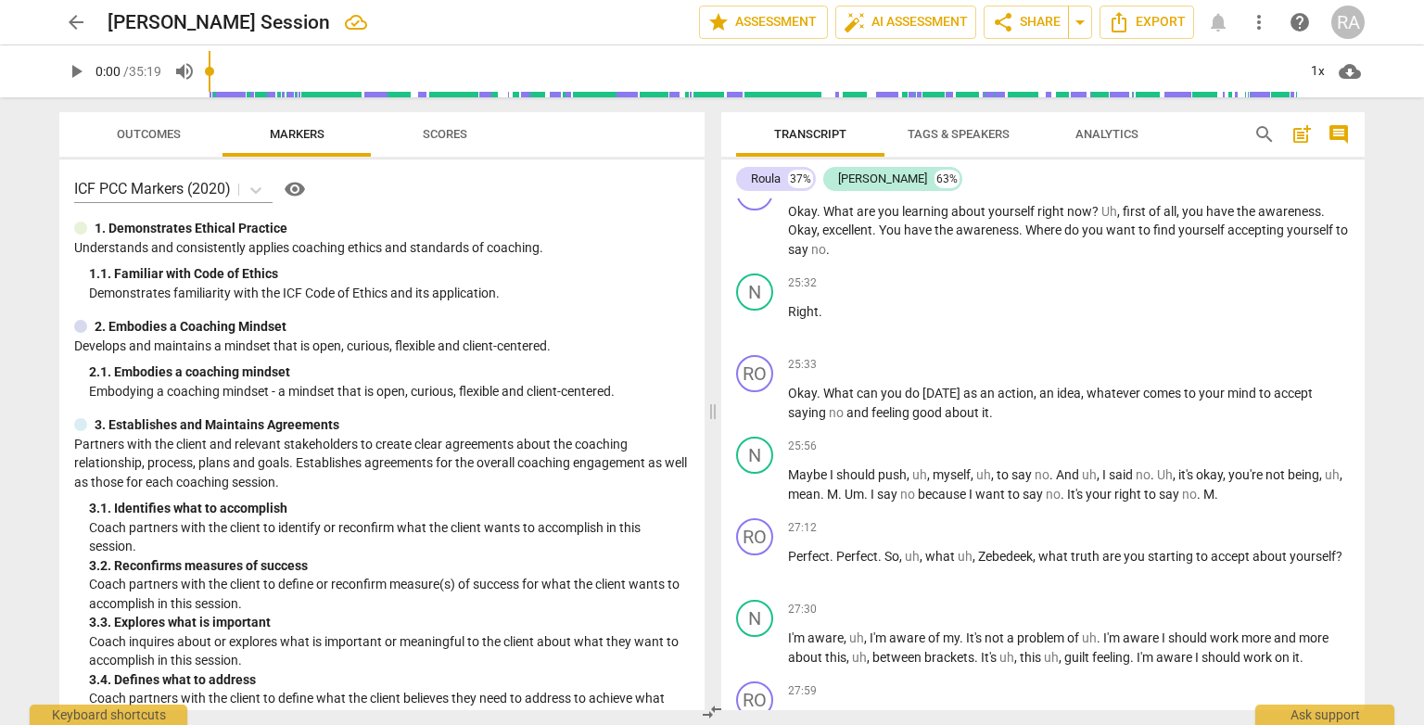
scroll to position [5564, 0]
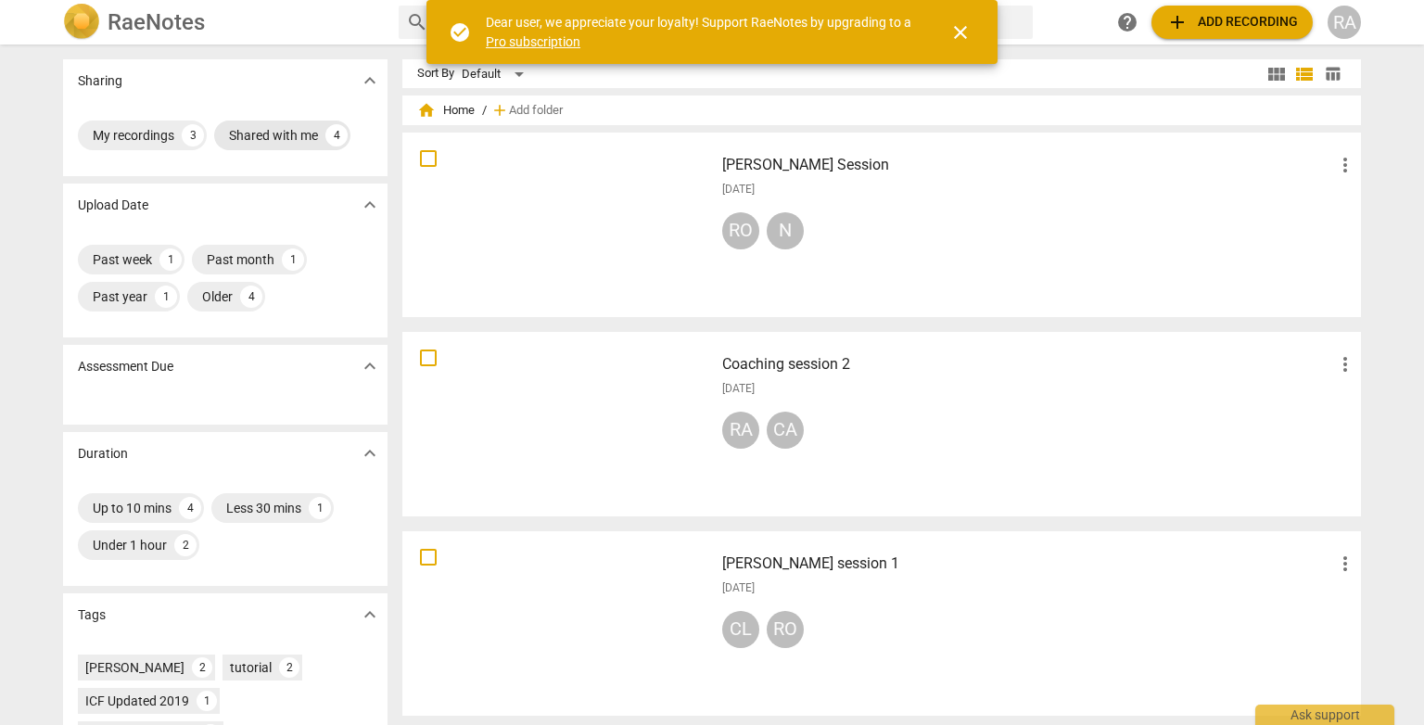
click at [302, 140] on div "Shared with me" at bounding box center [273, 135] width 89 height 19
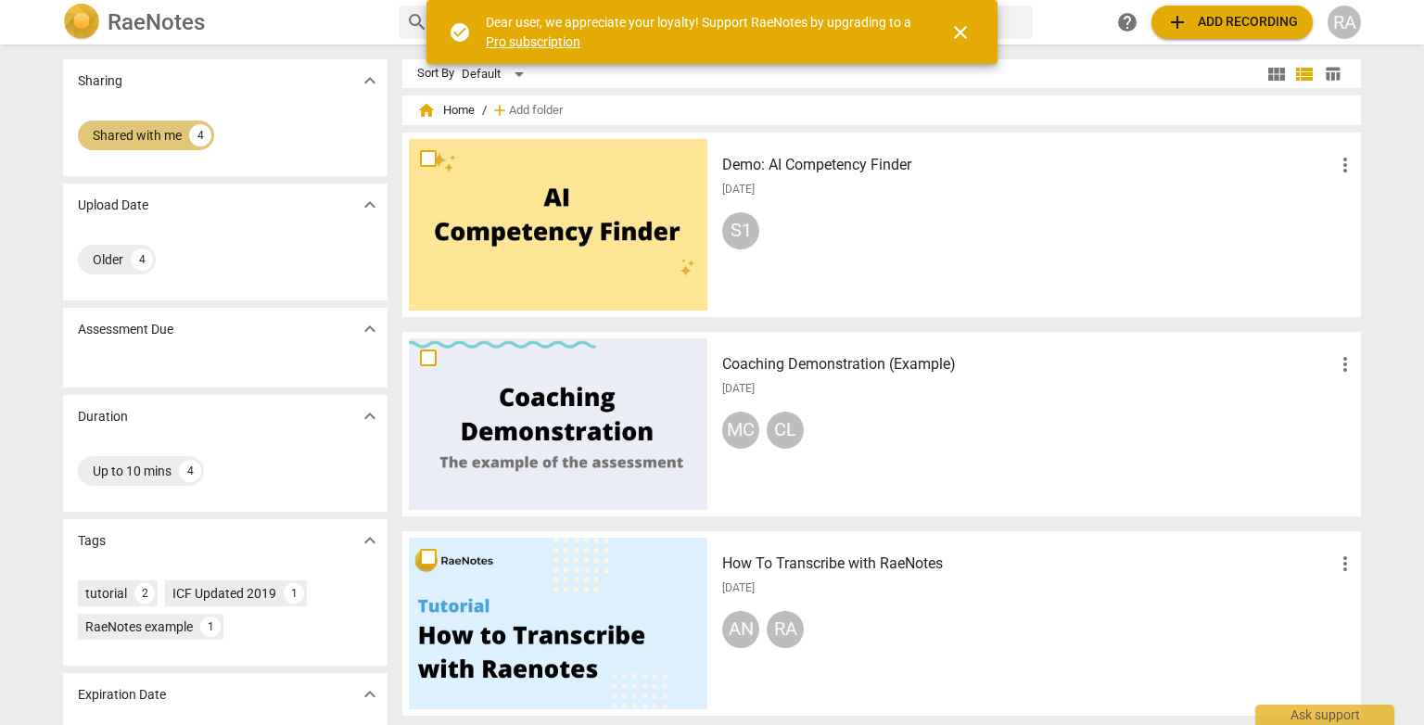
click at [157, 143] on div "Shared with me" at bounding box center [137, 135] width 89 height 19
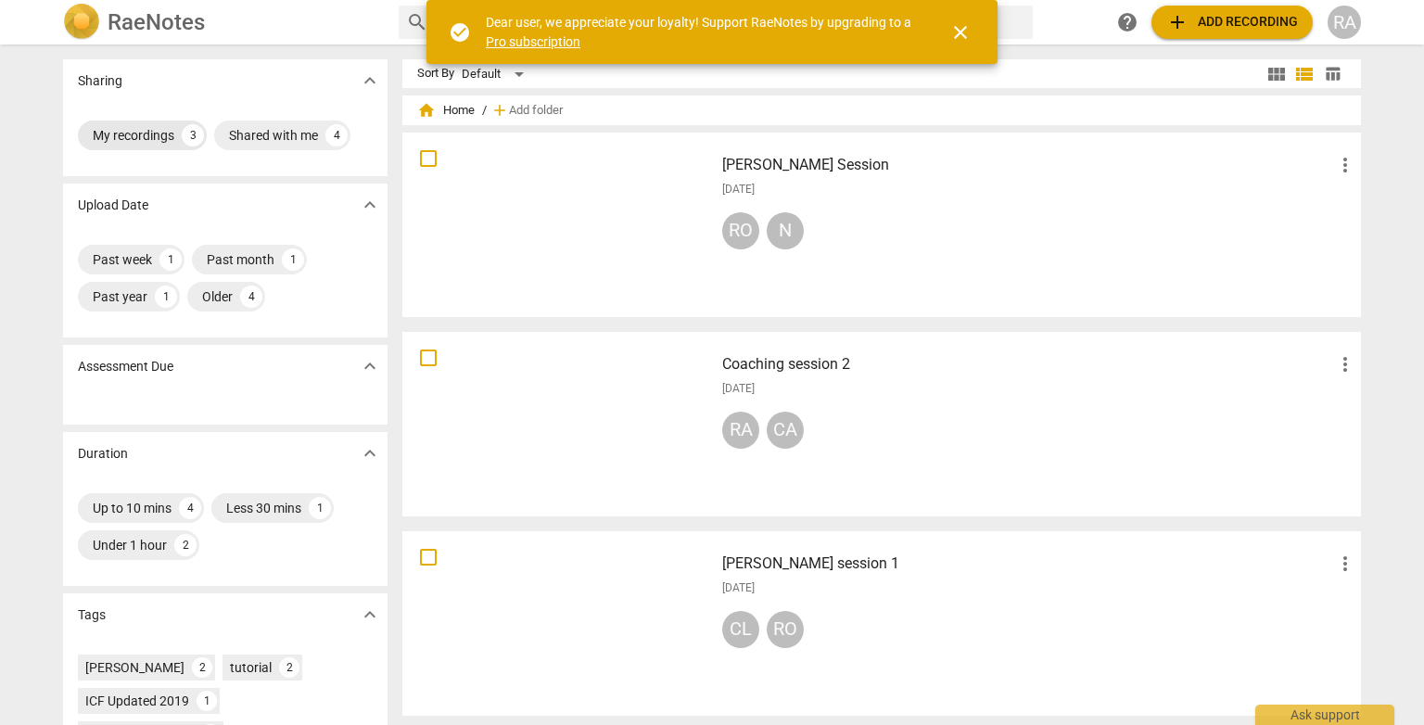
click at [140, 137] on div "My recordings" at bounding box center [134, 135] width 82 height 19
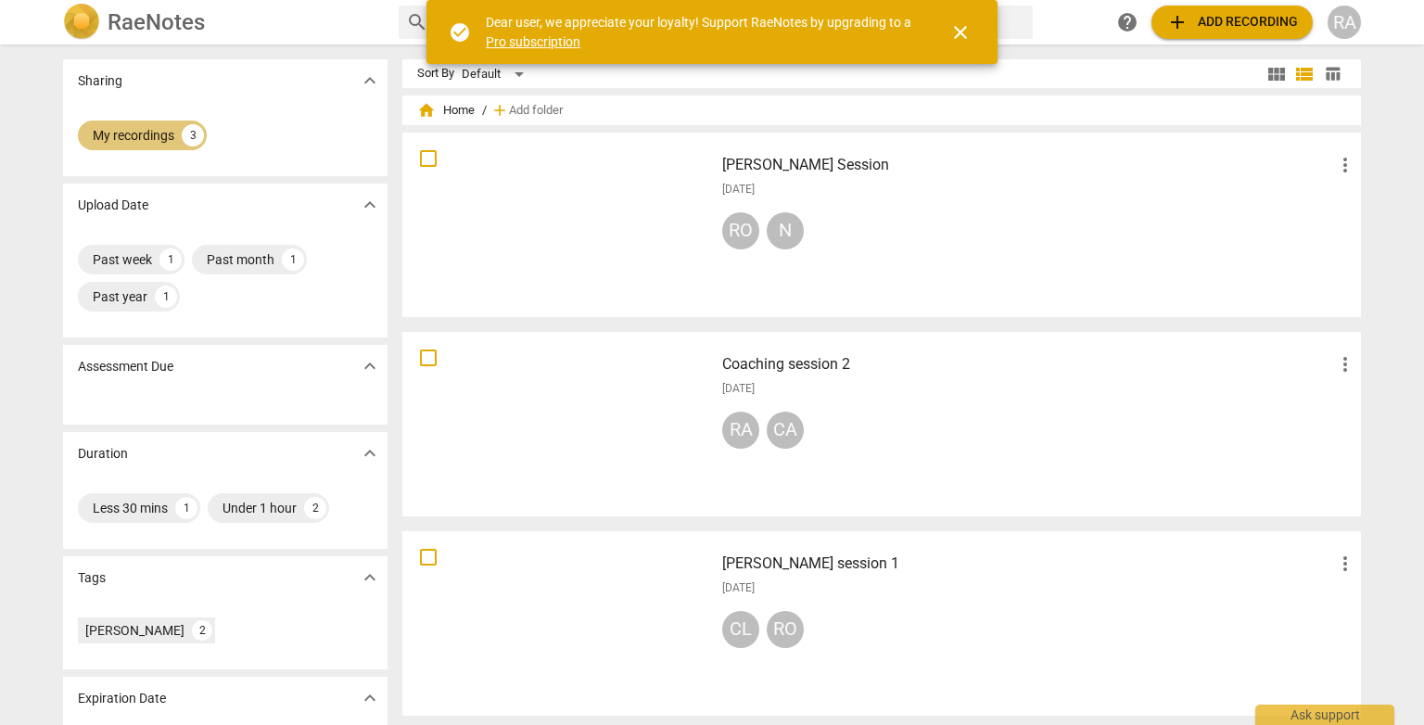
click at [141, 137] on div "My recordings" at bounding box center [134, 135] width 82 height 19
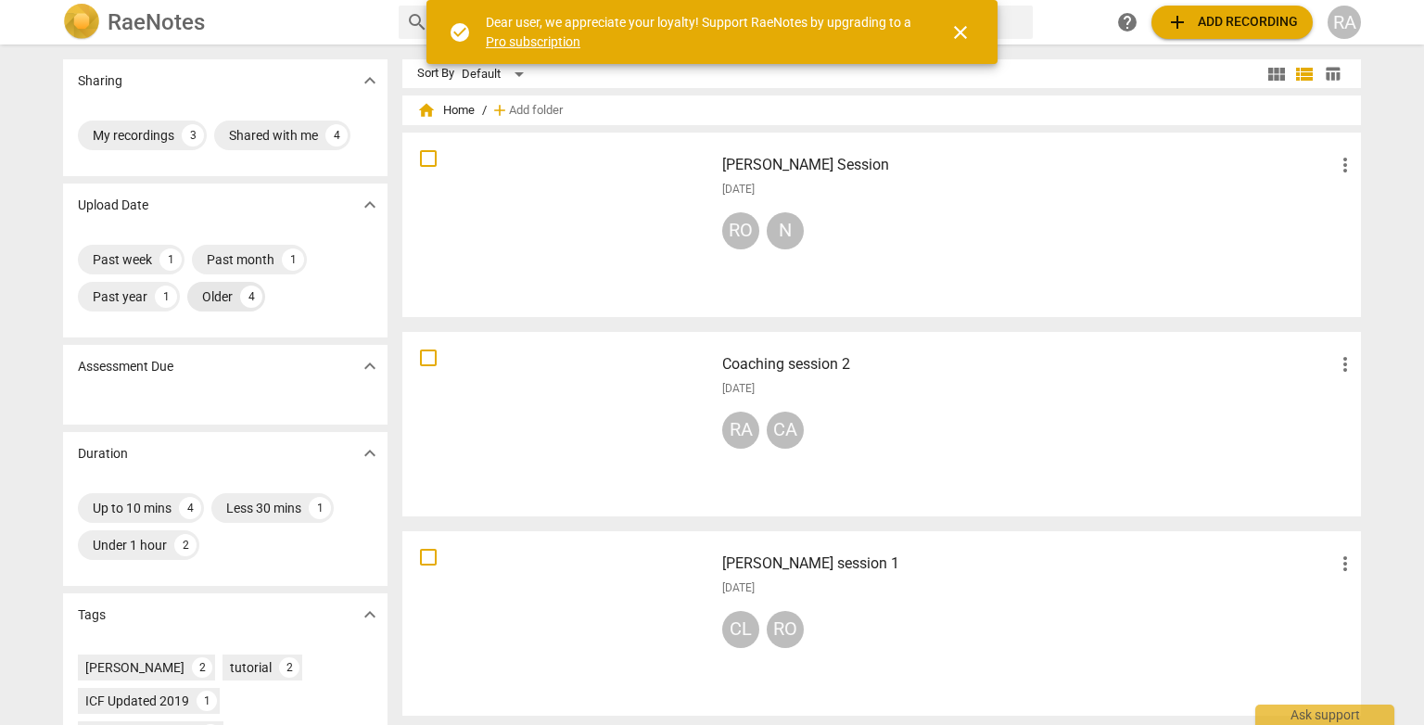
click at [215, 300] on div "Older" at bounding box center [217, 296] width 31 height 19
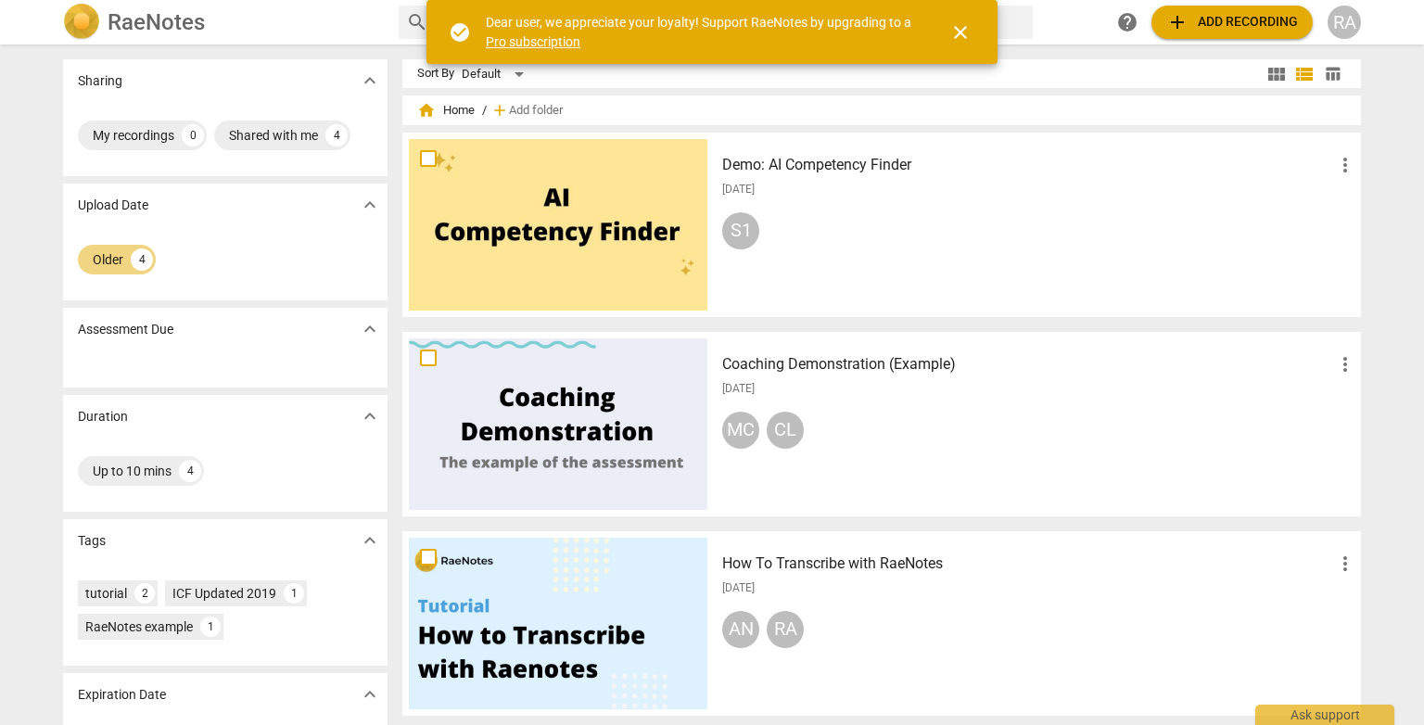
click at [363, 207] on span "expand_more" at bounding box center [370, 205] width 22 height 22
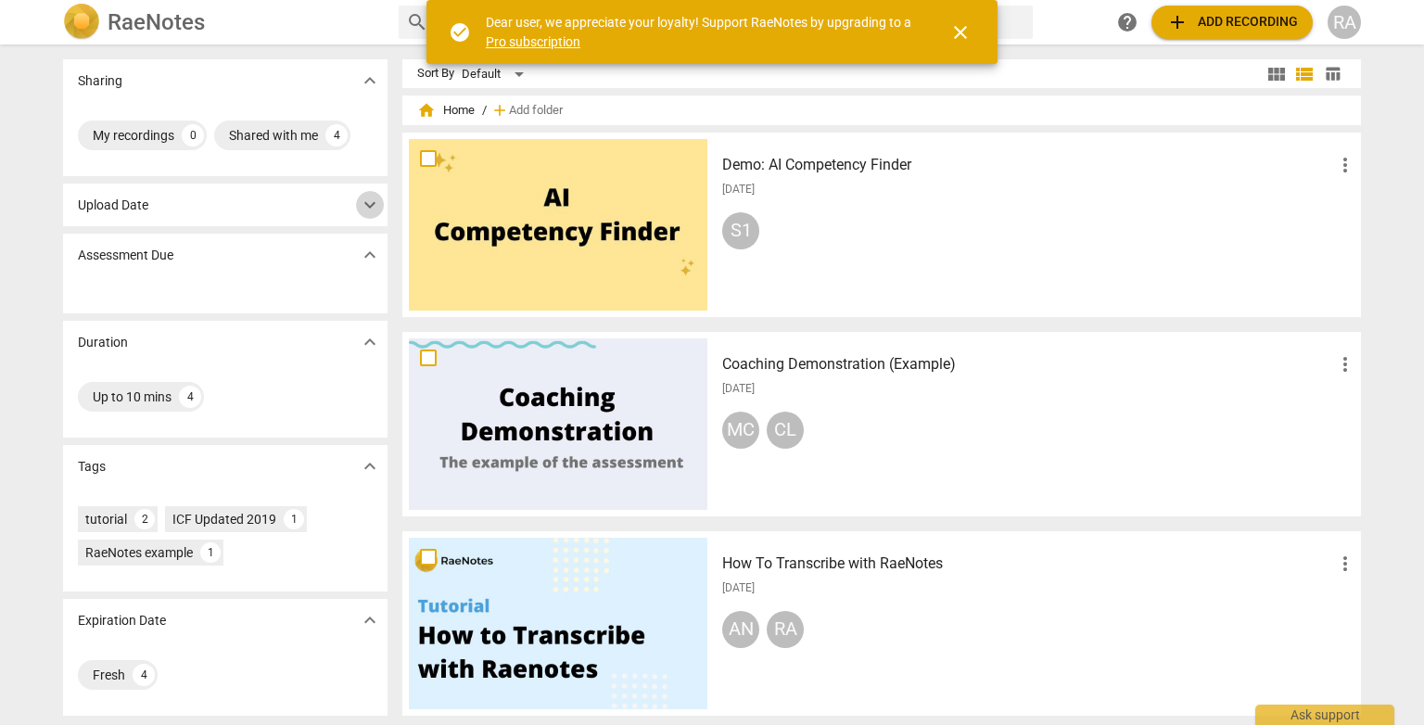
click at [376, 214] on span "expand_more" at bounding box center [370, 205] width 22 height 22
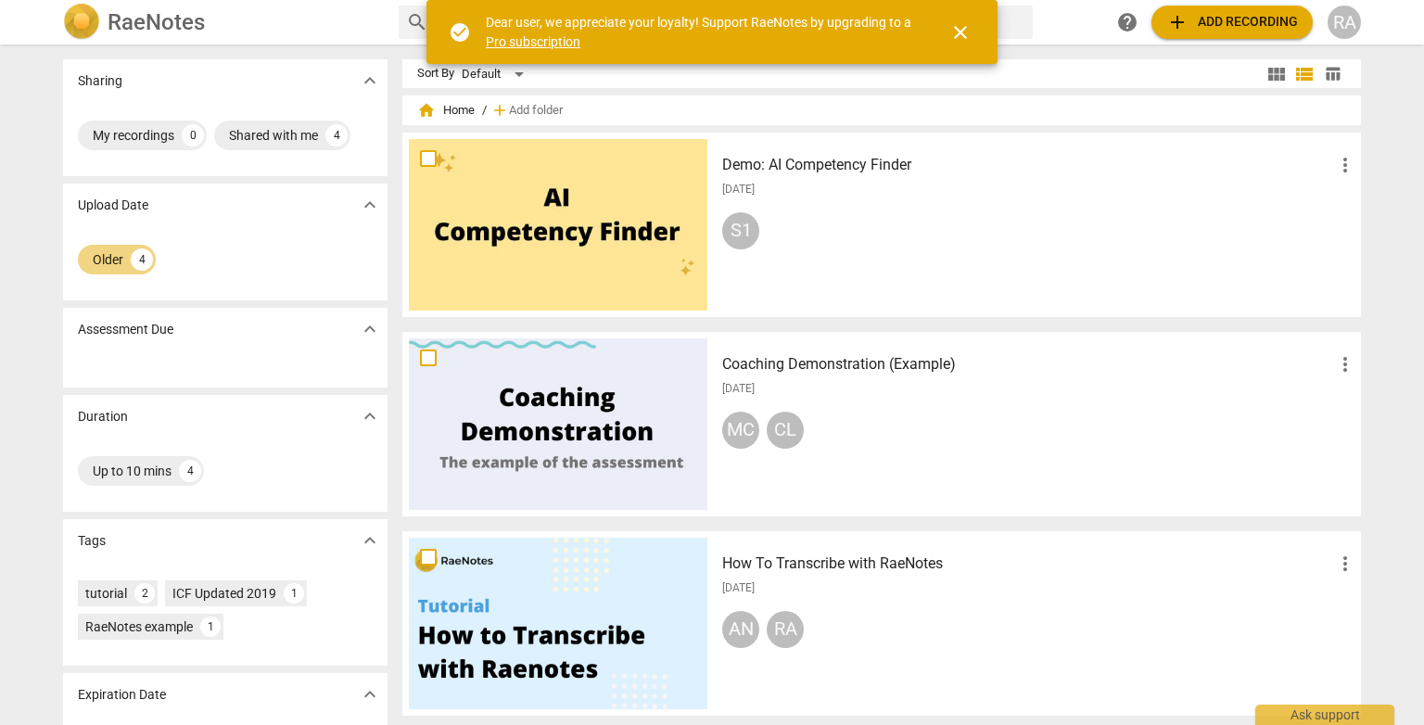
click at [367, 331] on span "expand_more" at bounding box center [370, 329] width 22 height 22
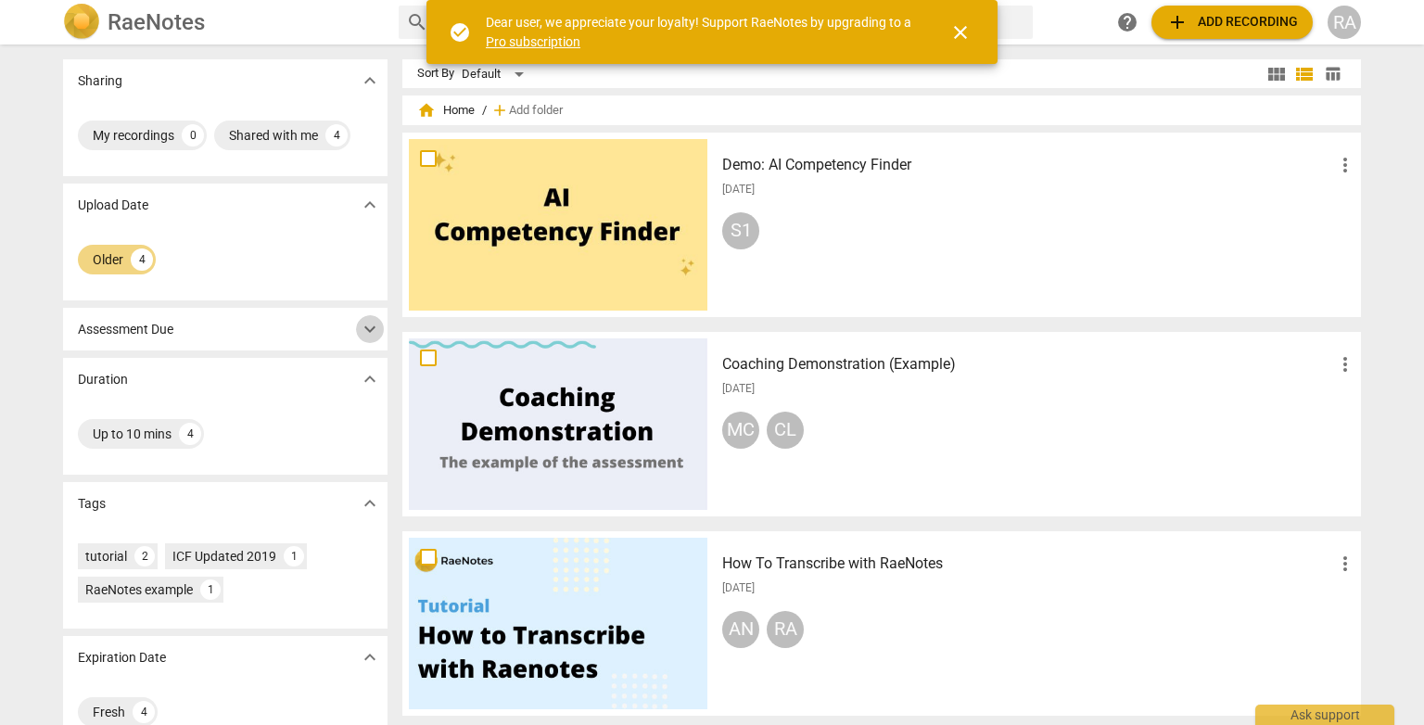
click at [367, 331] on span "expand_more" at bounding box center [370, 329] width 22 height 22
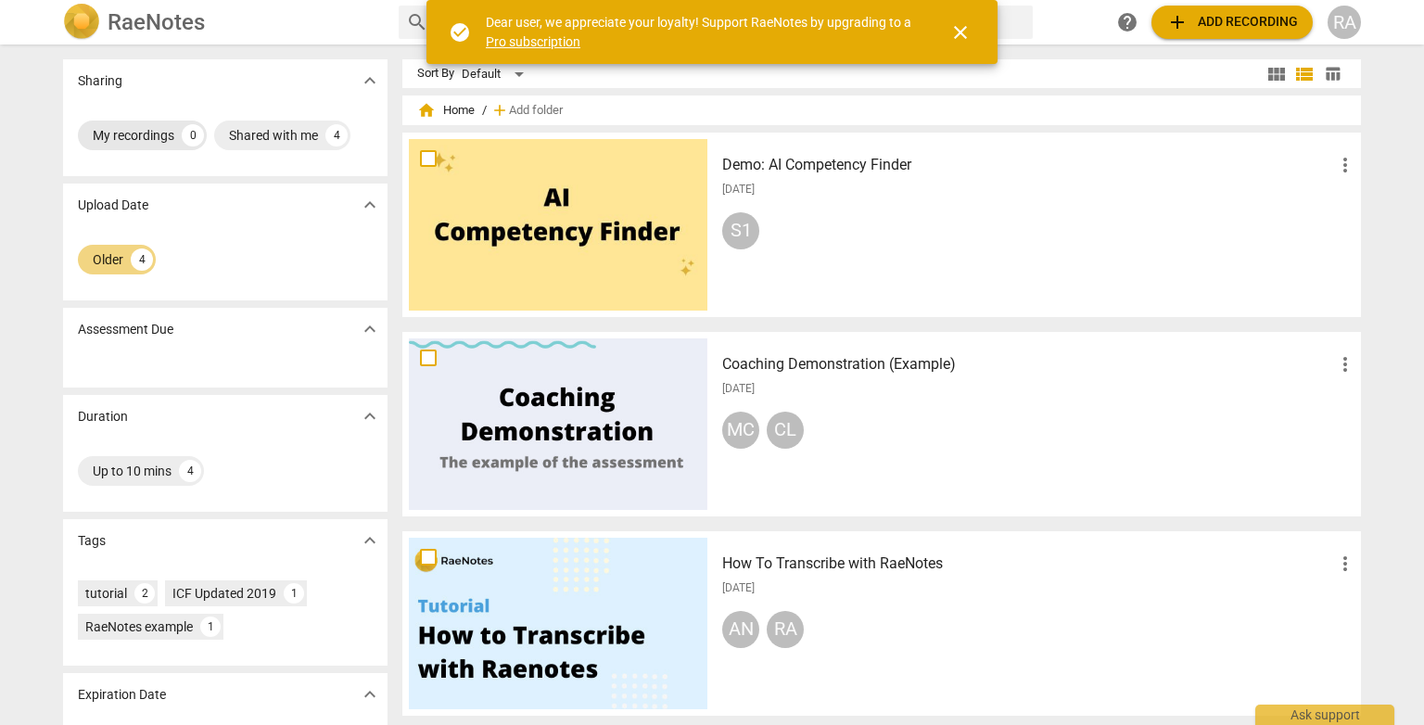
click at [122, 124] on div "My recordings 0" at bounding box center [142, 136] width 129 height 30
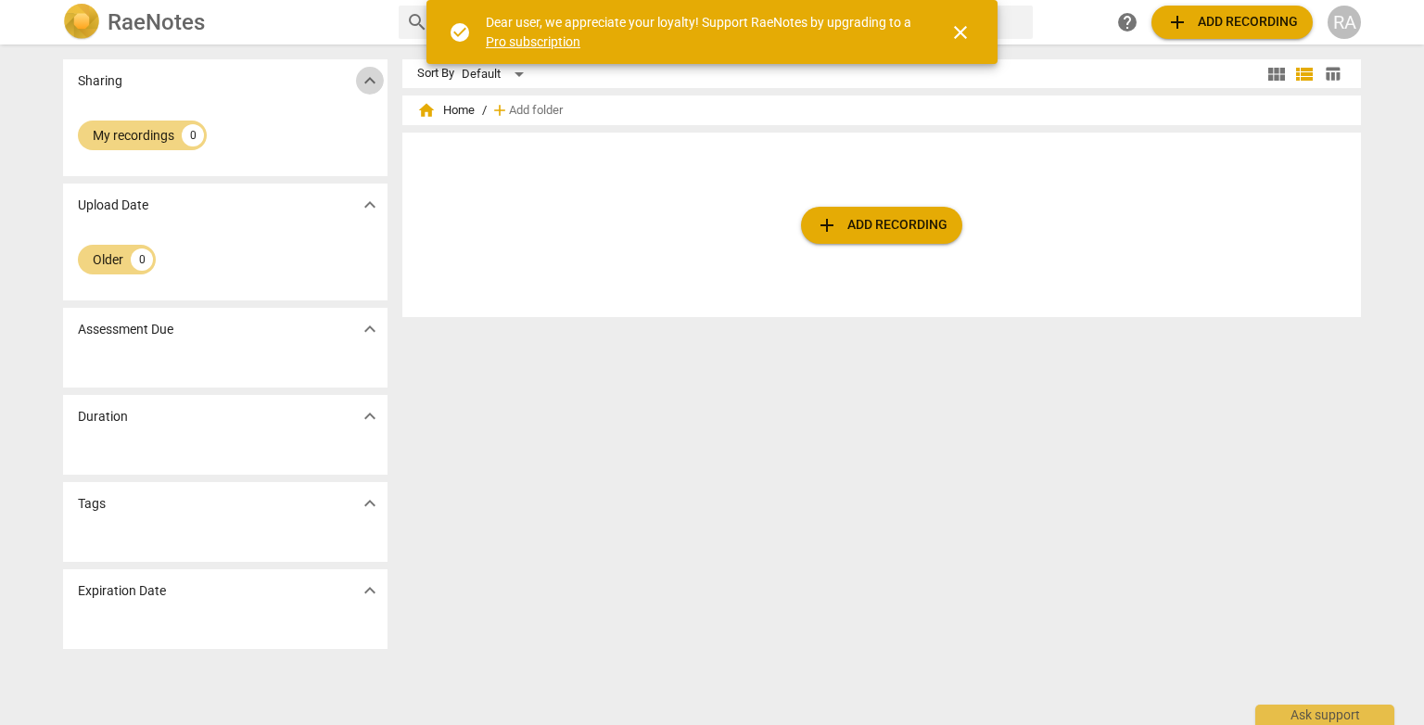
click at [369, 80] on span "expand_more" at bounding box center [370, 81] width 22 height 22
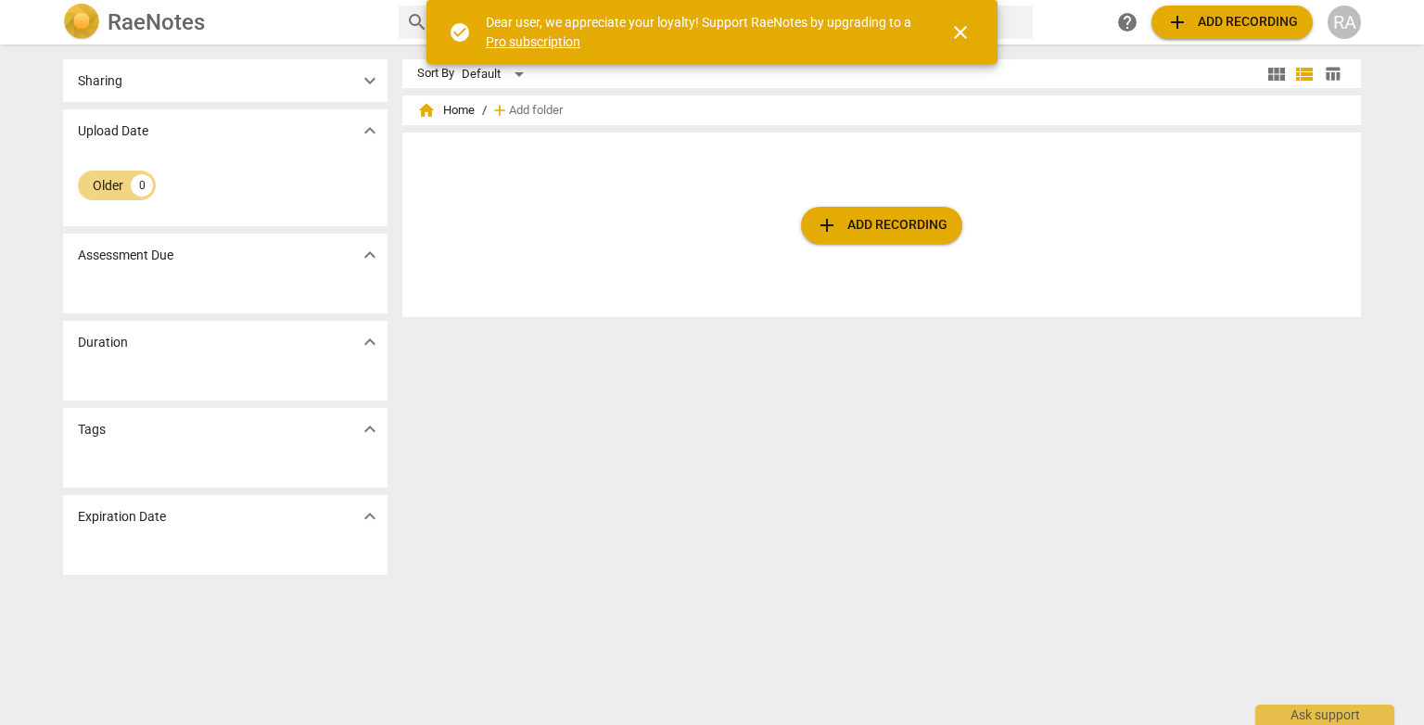
click at [369, 79] on span "expand_more" at bounding box center [370, 81] width 22 height 22
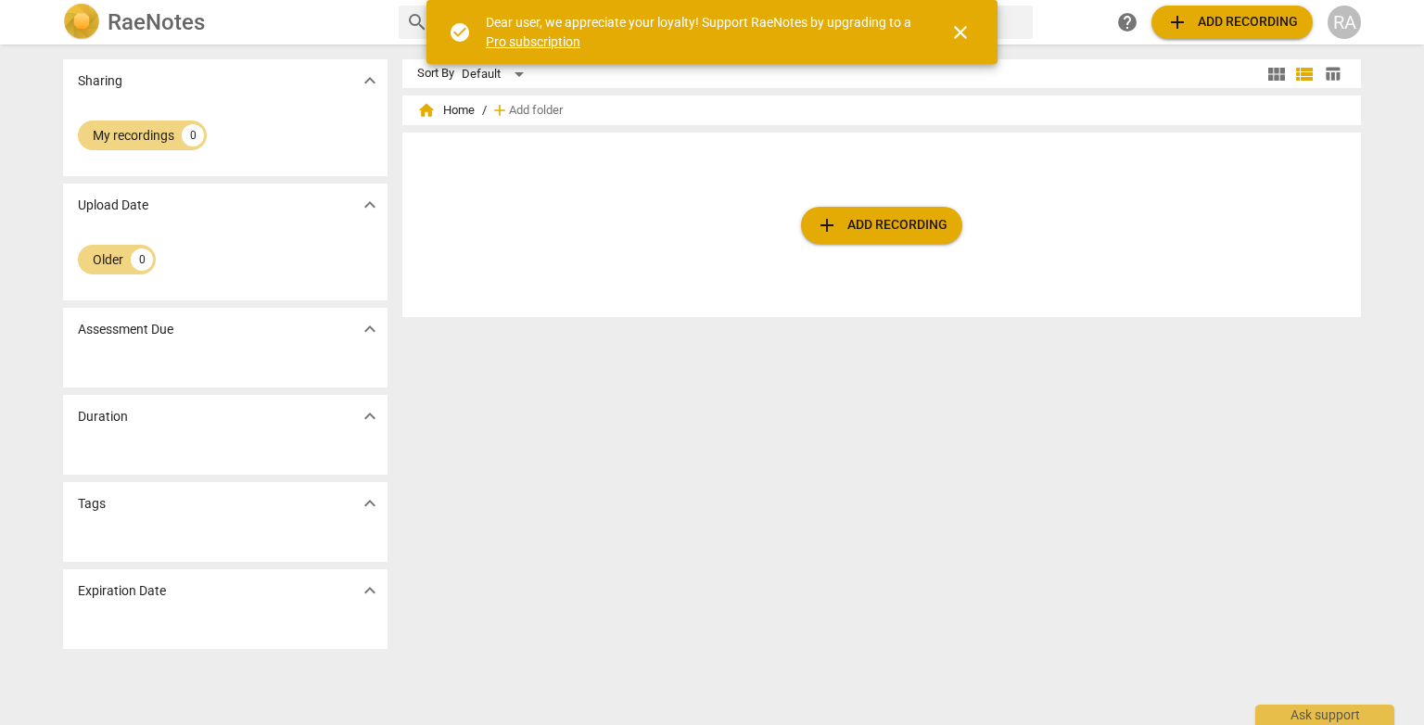
click at [371, 205] on span "expand_more" at bounding box center [370, 205] width 22 height 22
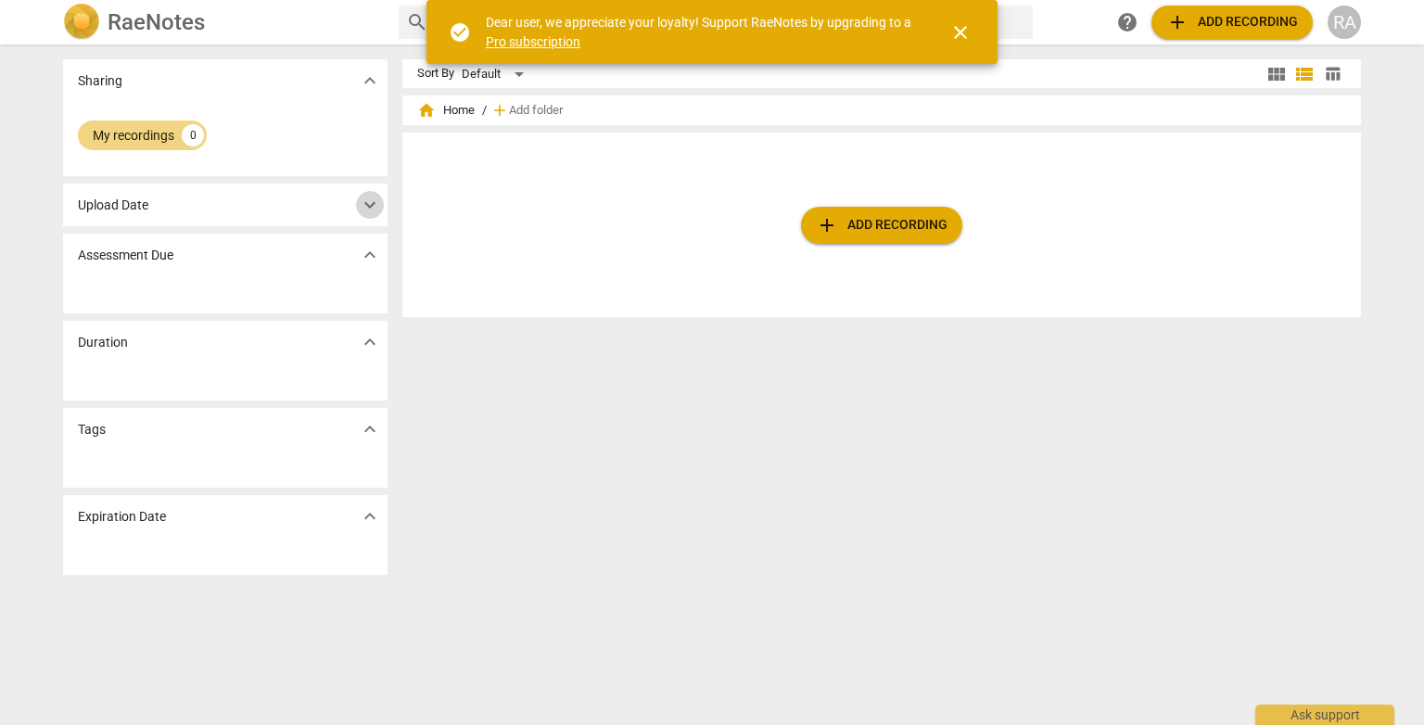
click at [371, 205] on span "expand_more" at bounding box center [370, 205] width 22 height 22
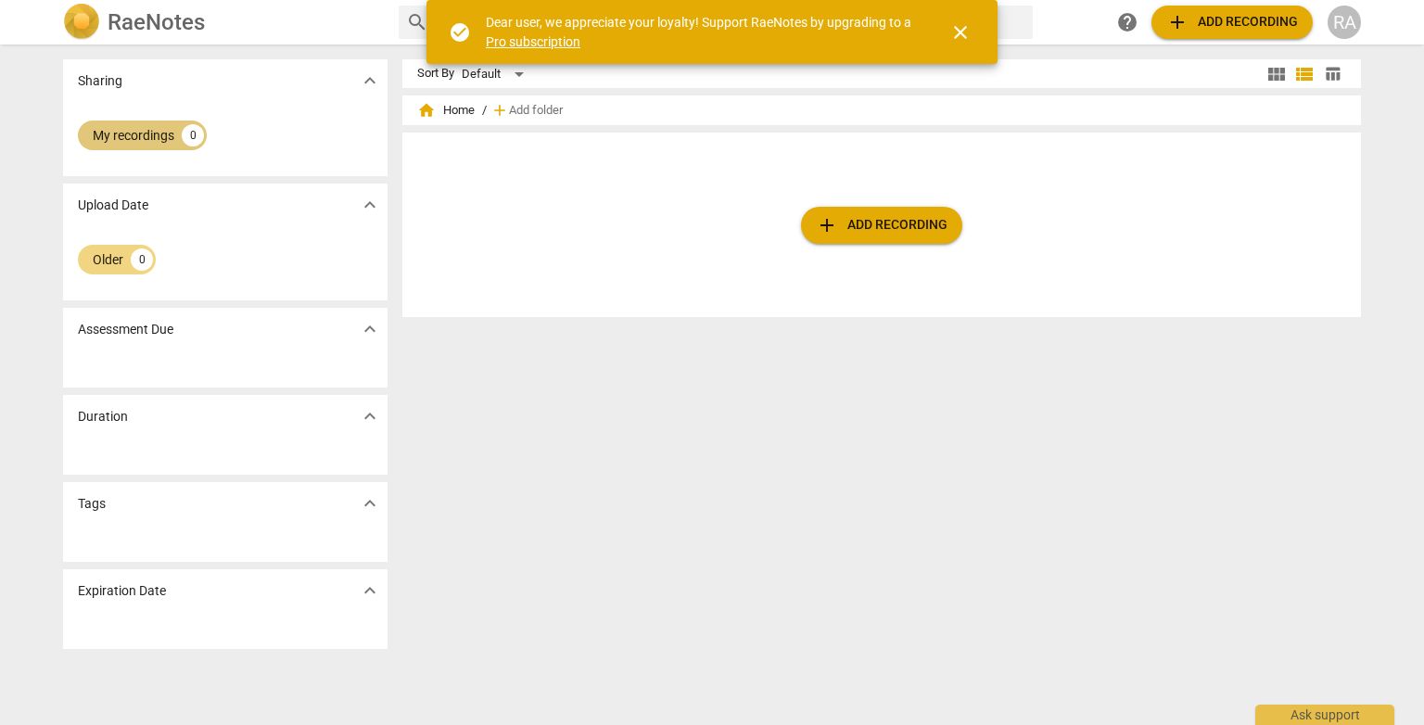
click at [156, 141] on div "My recordings" at bounding box center [134, 135] width 82 height 19
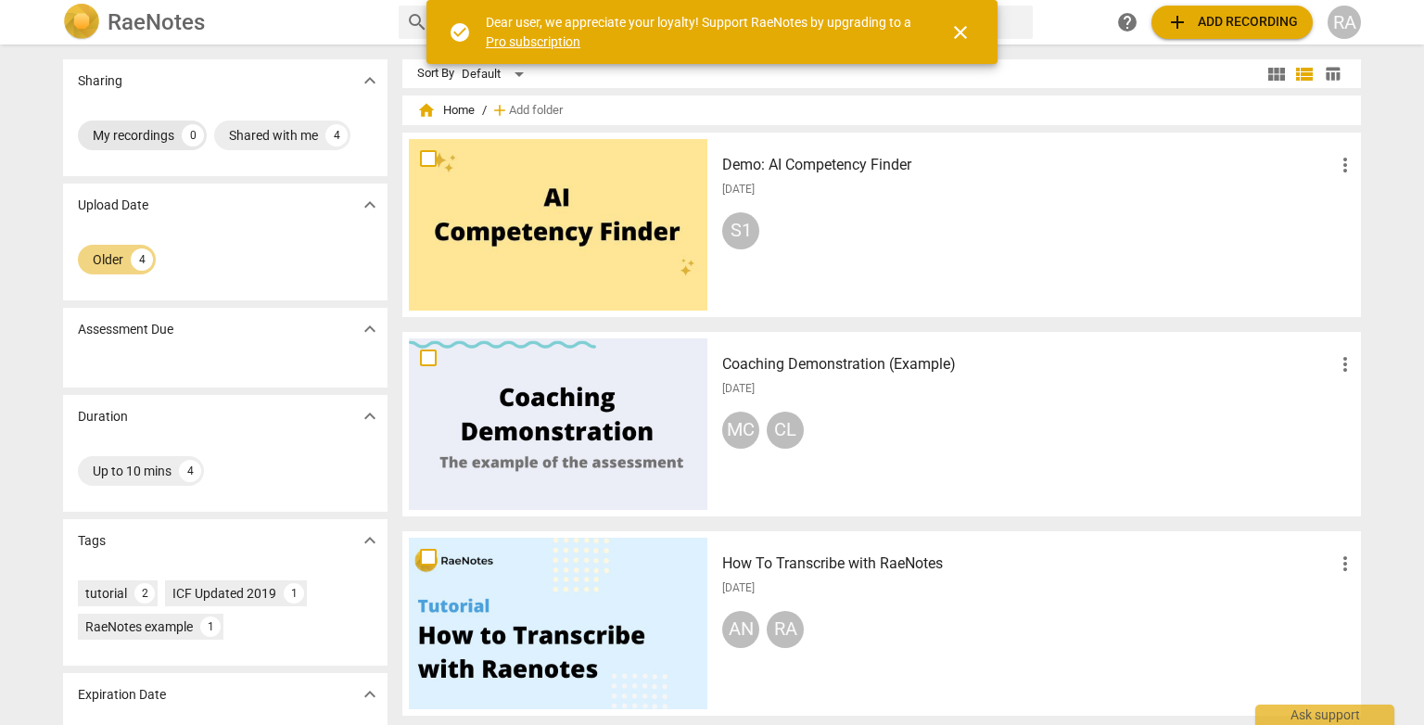
click at [148, 139] on div "My recordings" at bounding box center [134, 135] width 82 height 19
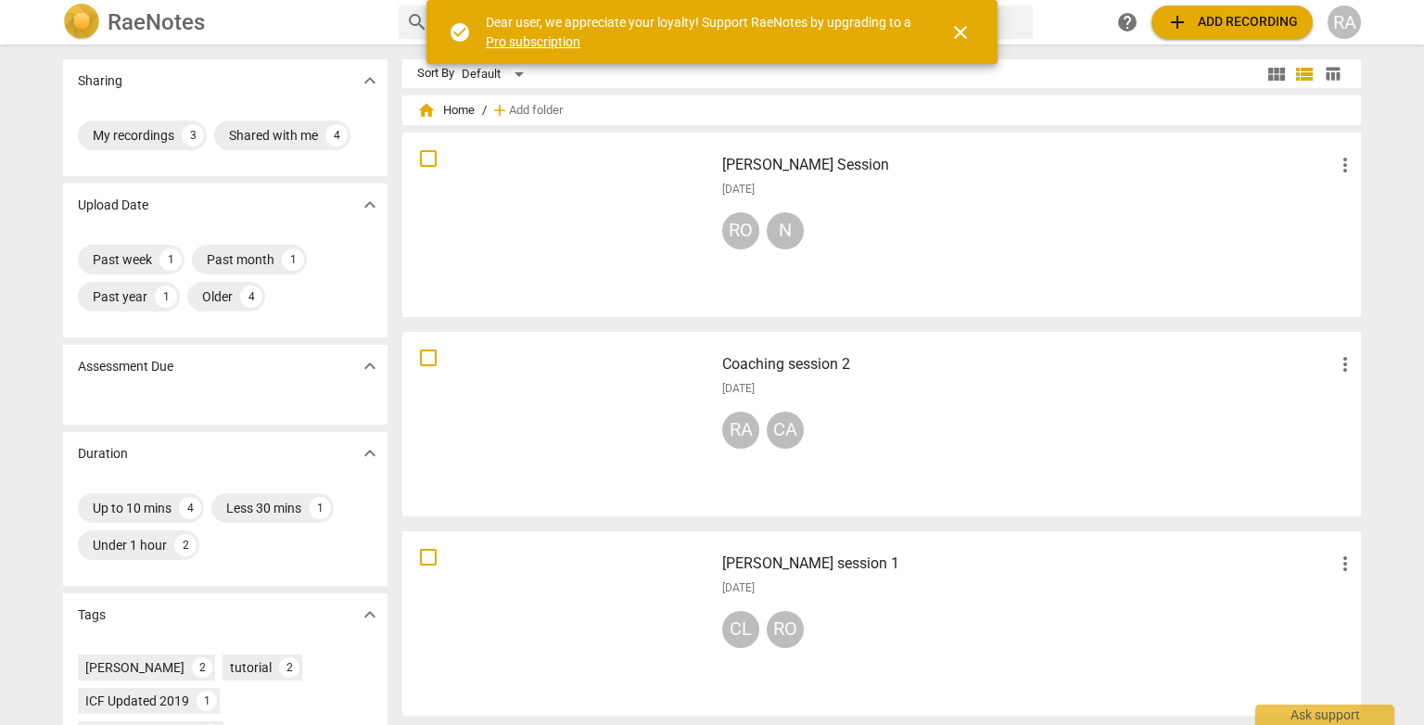
click at [576, 229] on div at bounding box center [558, 225] width 299 height 172
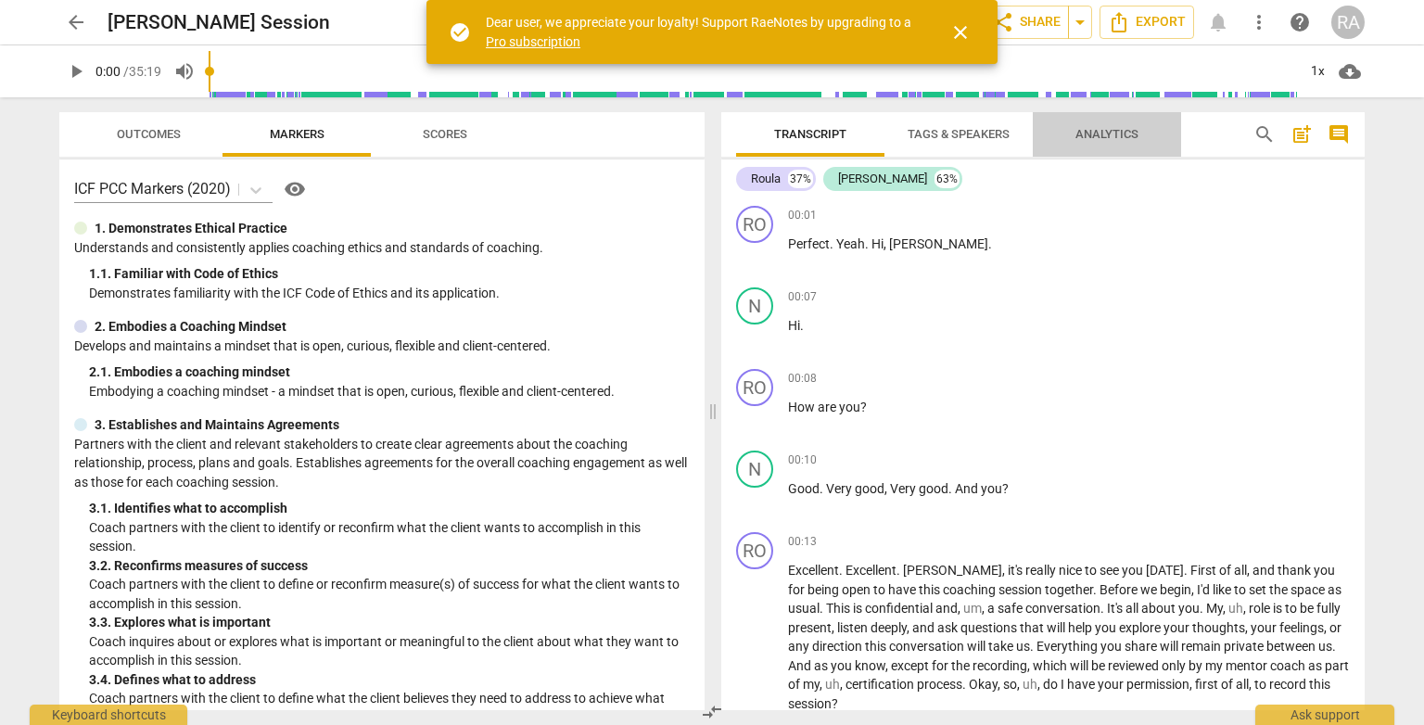
click at [1118, 134] on span "Analytics" at bounding box center [1107, 134] width 63 height 14
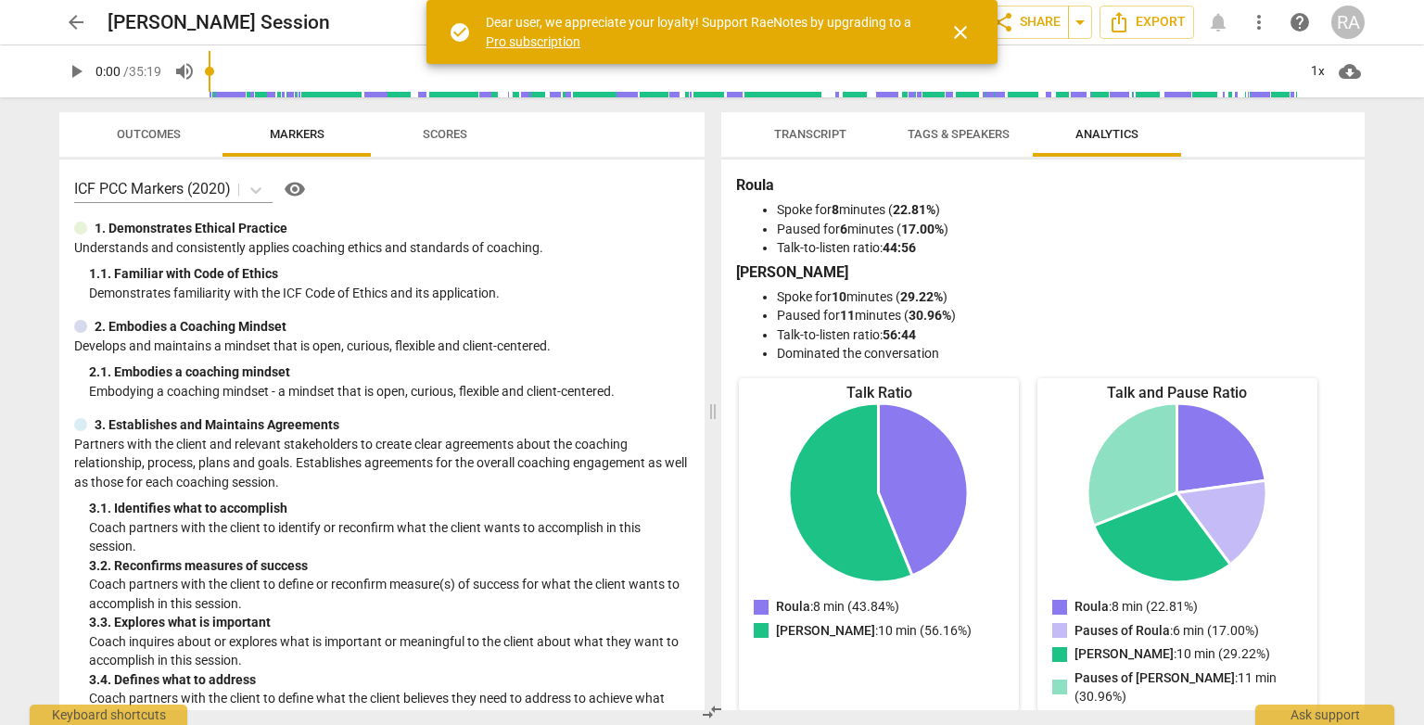
click at [460, 133] on span "Scores" at bounding box center [445, 134] width 45 height 14
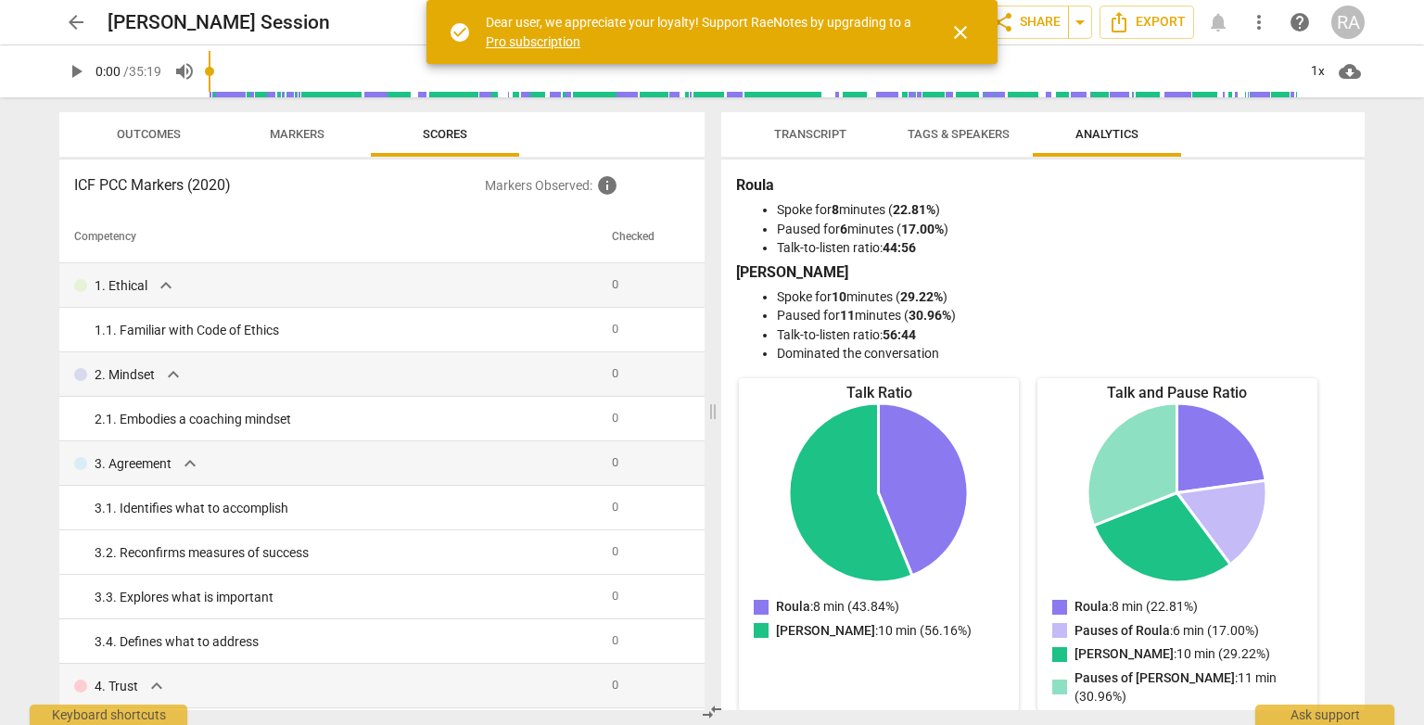
click at [172, 139] on span "Outcomes" at bounding box center [149, 134] width 64 height 14
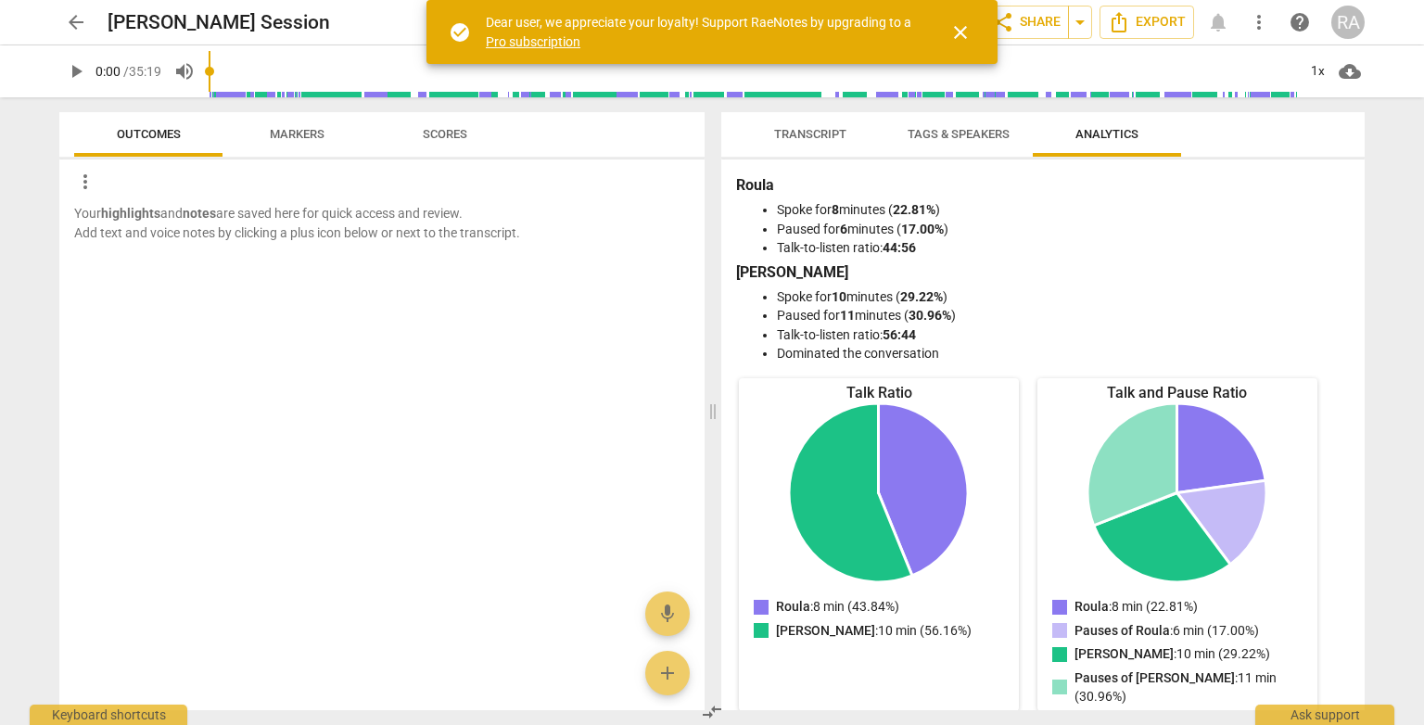
click at [278, 128] on span "Markers" at bounding box center [297, 134] width 55 height 14
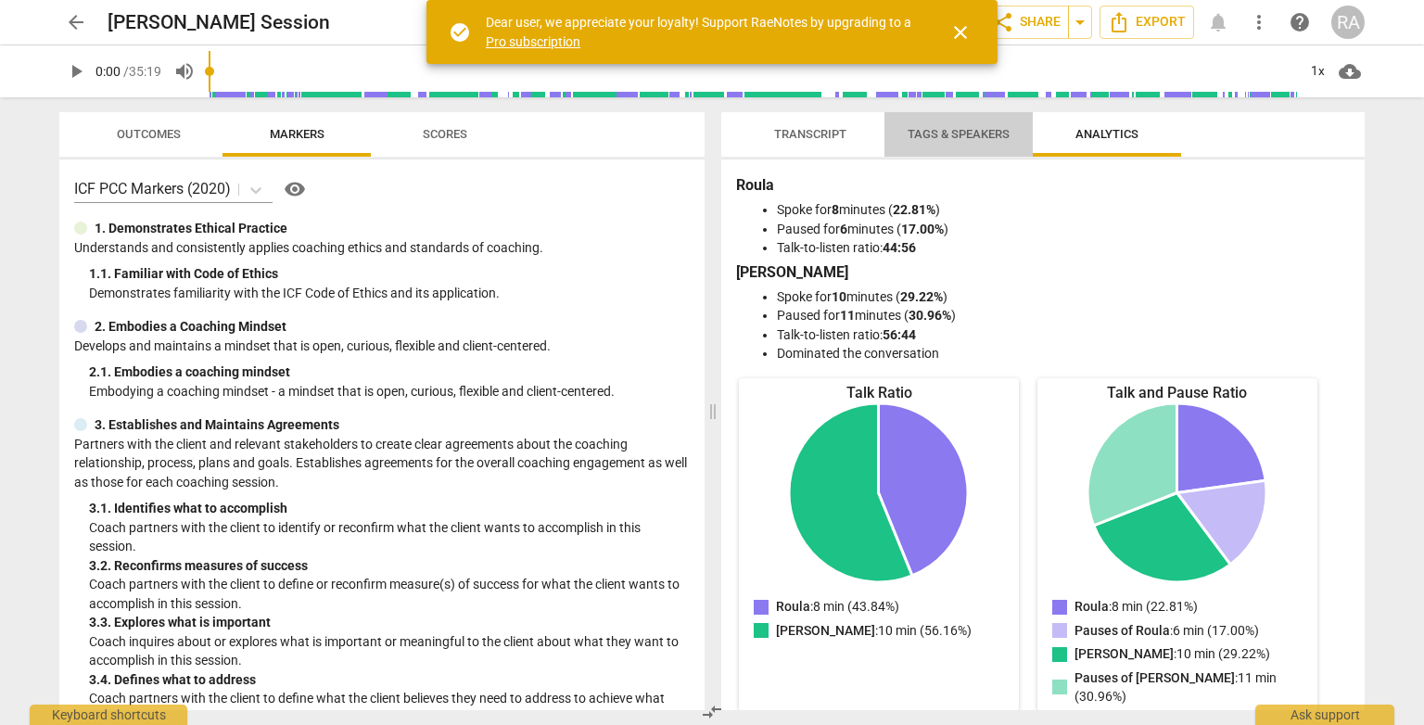
click at [962, 134] on span "Tags & Speakers" at bounding box center [959, 134] width 102 height 14
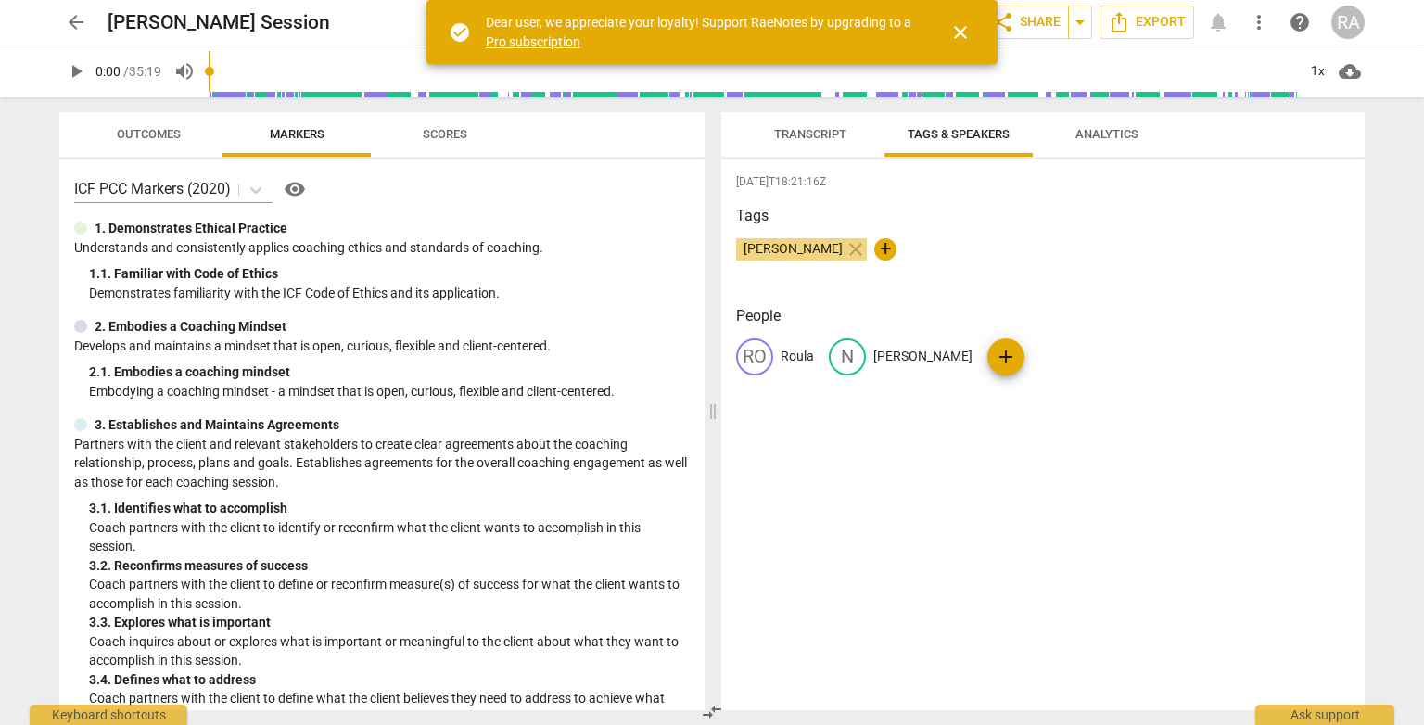
click at [783, 125] on span "Transcript" at bounding box center [810, 134] width 117 height 25
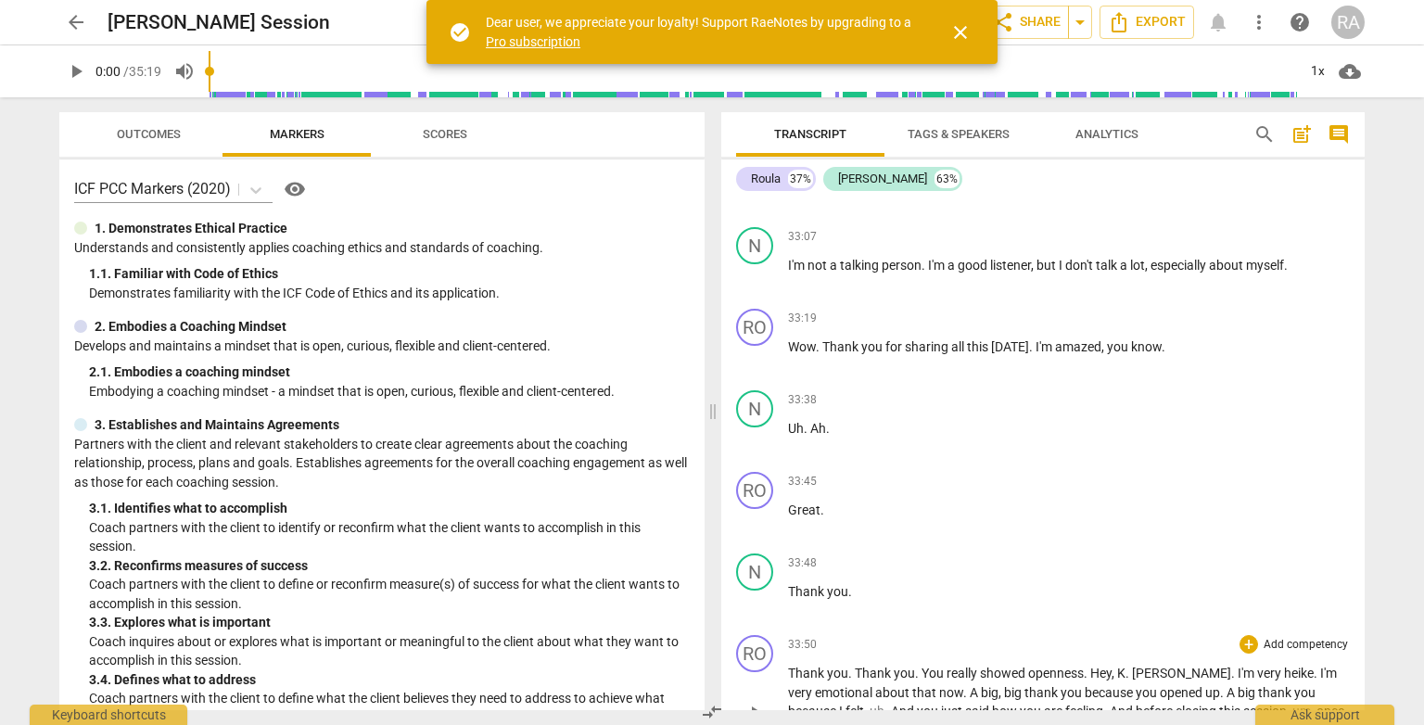
scroll to position [6955, 0]
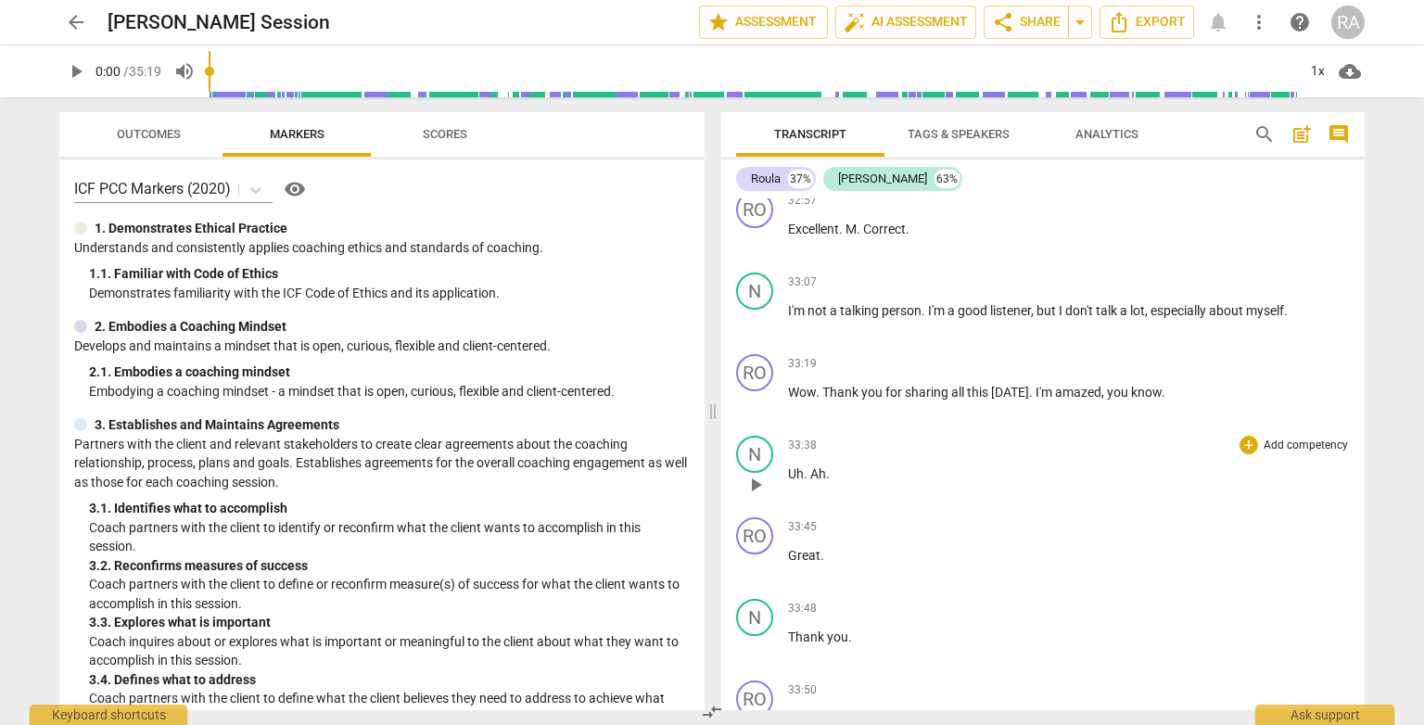
click at [1298, 438] on p "Add competency" at bounding box center [1306, 446] width 88 height 17
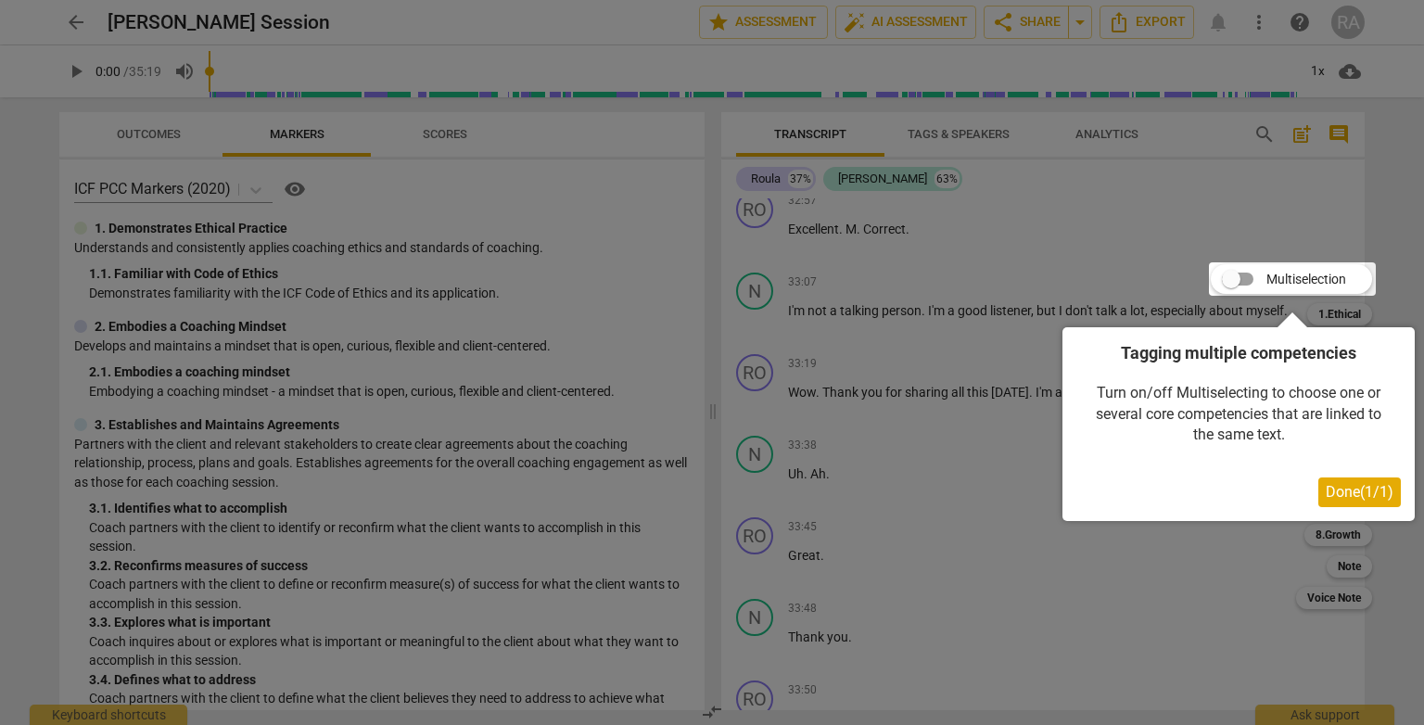
click at [997, 529] on div at bounding box center [712, 362] width 1424 height 725
click at [953, 471] on div at bounding box center [712, 362] width 1424 height 725
click at [1267, 218] on div at bounding box center [712, 362] width 1424 height 725
click at [1367, 488] on span "Done ( 1 / 1 )" at bounding box center [1360, 492] width 68 height 18
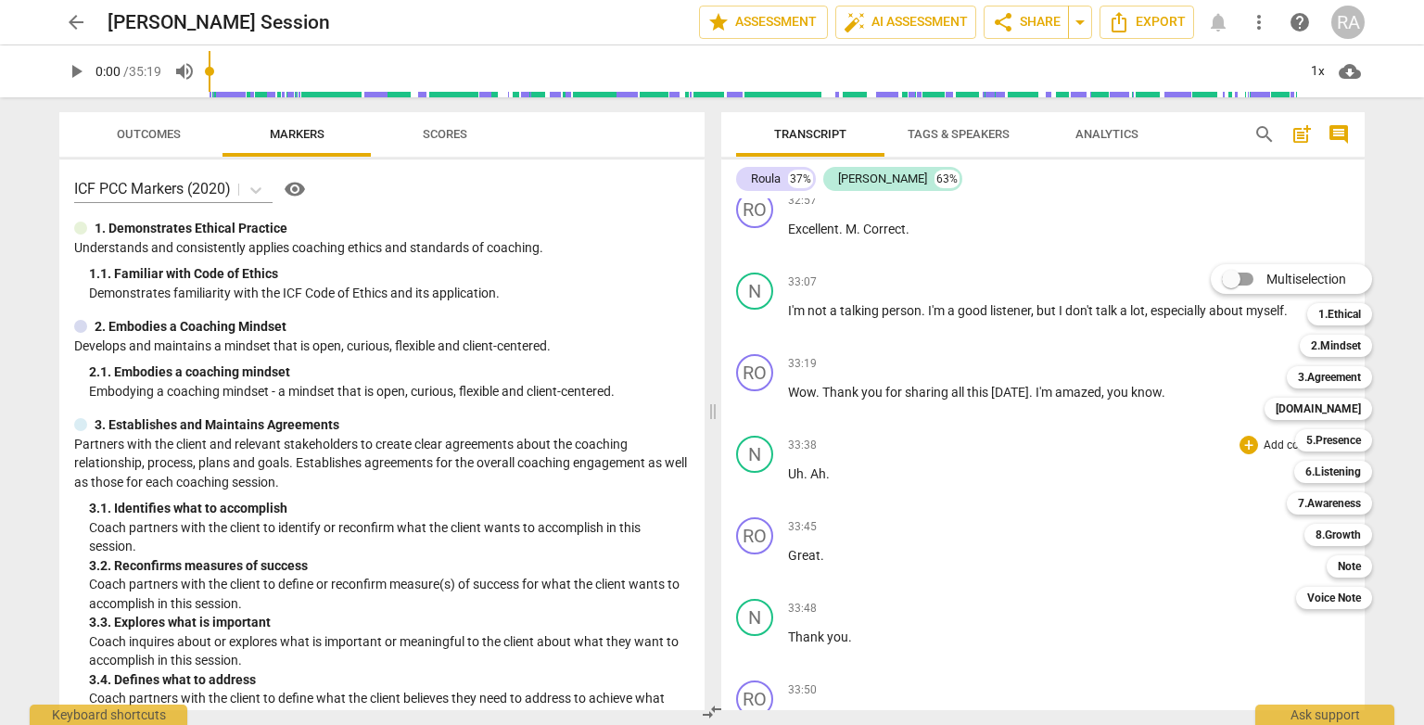
click at [1022, 205] on div at bounding box center [712, 362] width 1424 height 725
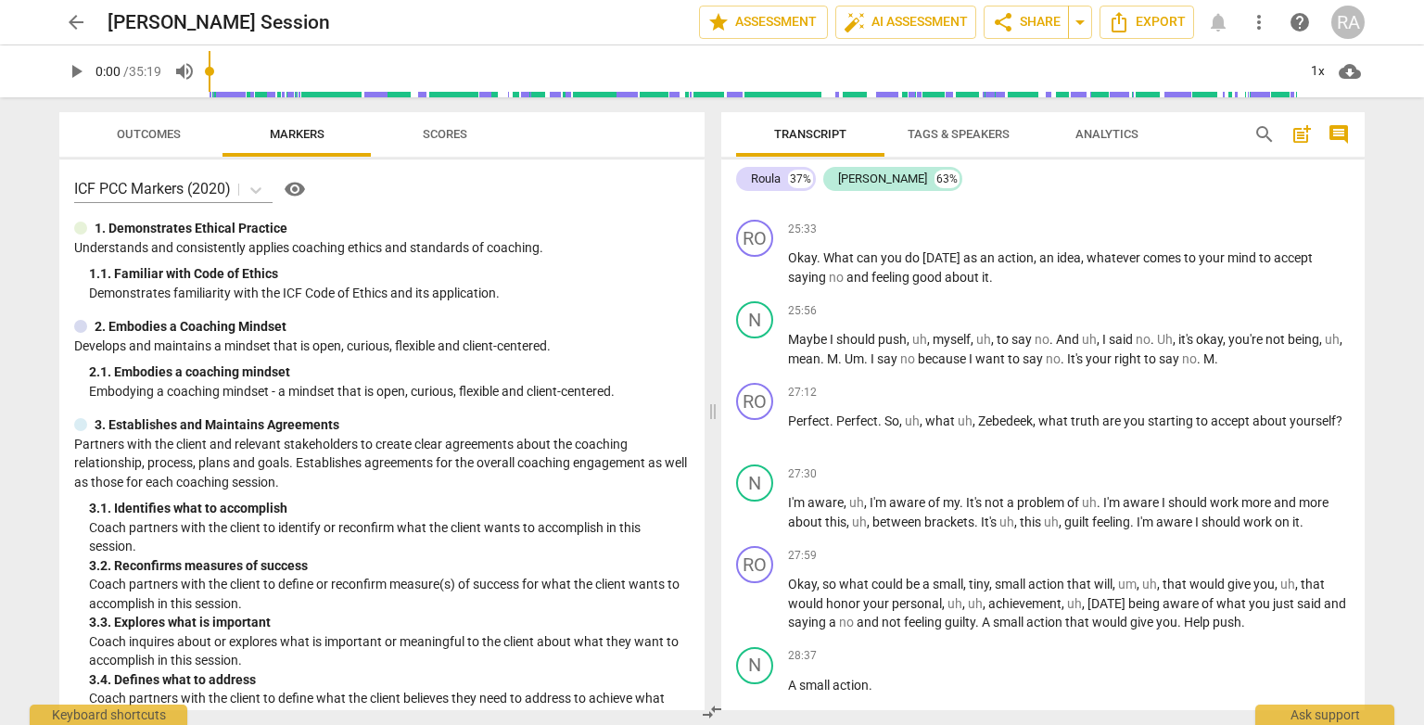
scroll to position [5285, 0]
